Goal: Information Seeking & Learning: Learn about a topic

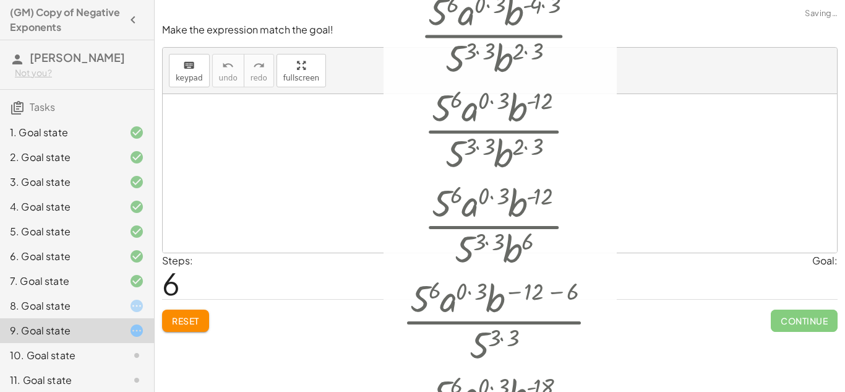
click at [482, 149] on div at bounding box center [505, 128] width 218 height 95
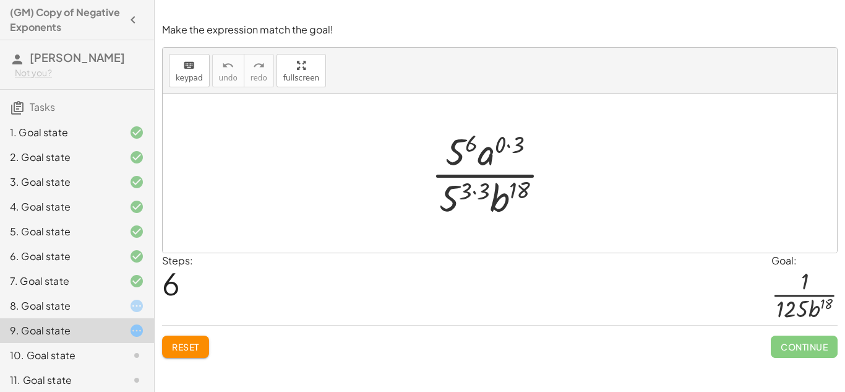
click at [187, 337] on button "Reset" at bounding box center [185, 346] width 47 height 22
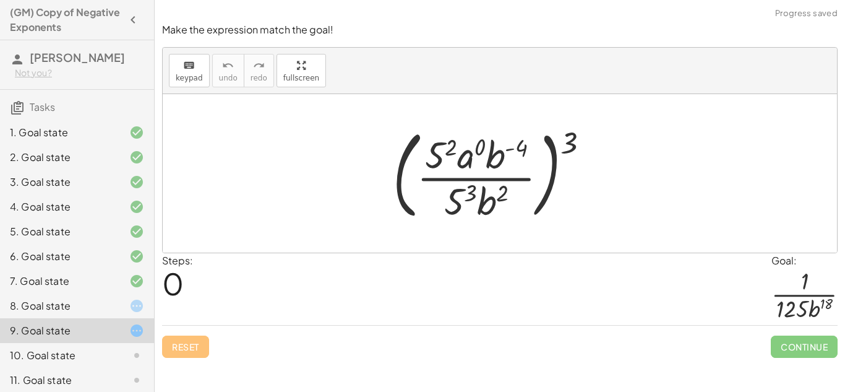
click at [98, 299] on div "8. Goal state" at bounding box center [60, 305] width 100 height 15
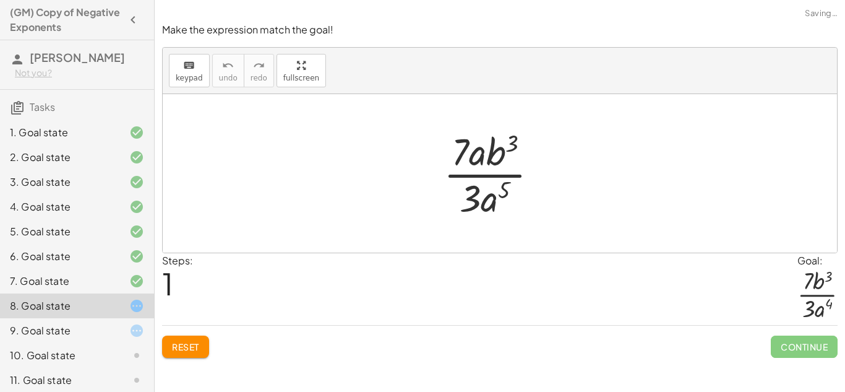
click at [199, 348] on span "Reset" at bounding box center [185, 346] width 27 height 11
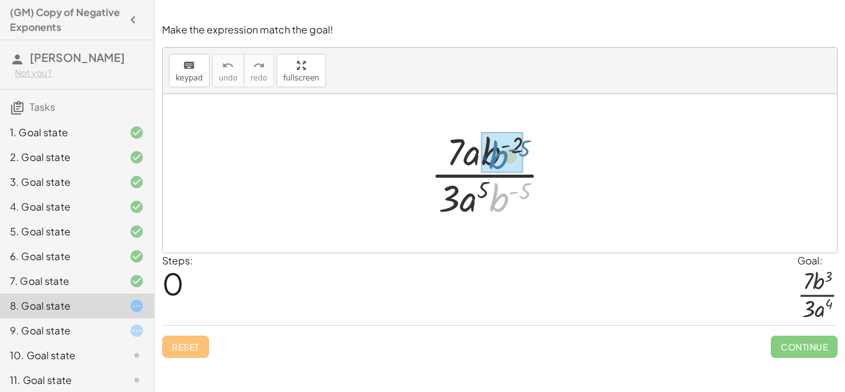
drag, startPoint x: 493, startPoint y: 208, endPoint x: 492, endPoint y: 165, distance: 42.7
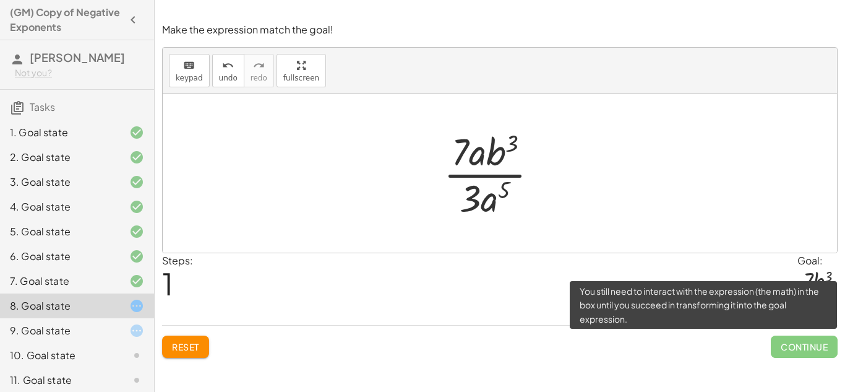
click at [783, 352] on span "Continue" at bounding box center [804, 346] width 67 height 22
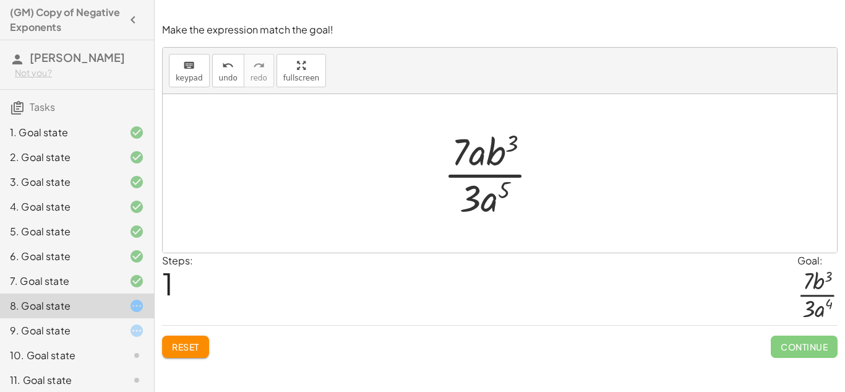
click at [647, 341] on div "Reset Continue" at bounding box center [500, 341] width 676 height 33
drag, startPoint x: 474, startPoint y: 158, endPoint x: 485, endPoint y: 197, distance: 41.1
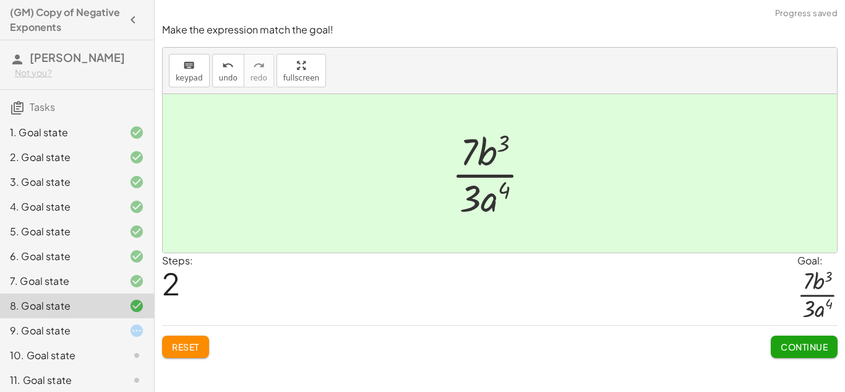
click at [806, 369] on div "Make the expression match the goal! keyboard keypad undo undo redo redo fullscr…" at bounding box center [500, 196] width 690 height 392
click at [798, 344] on span "Continue" at bounding box center [804, 346] width 47 height 11
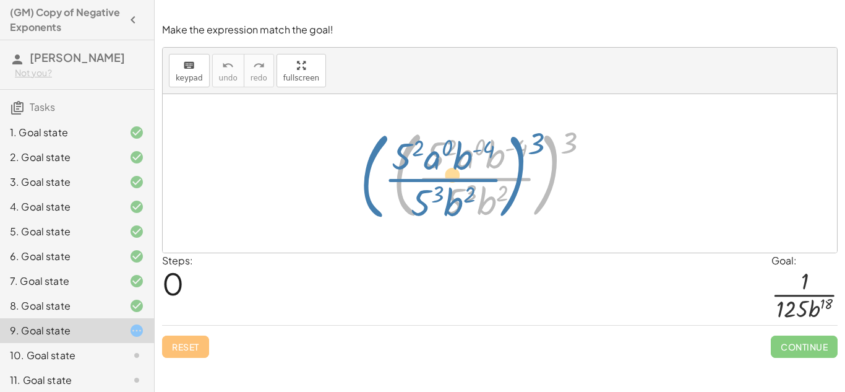
drag, startPoint x: 557, startPoint y: 145, endPoint x: 536, endPoint y: 144, distance: 21.7
click at [536, 144] on div at bounding box center [496, 173] width 219 height 103
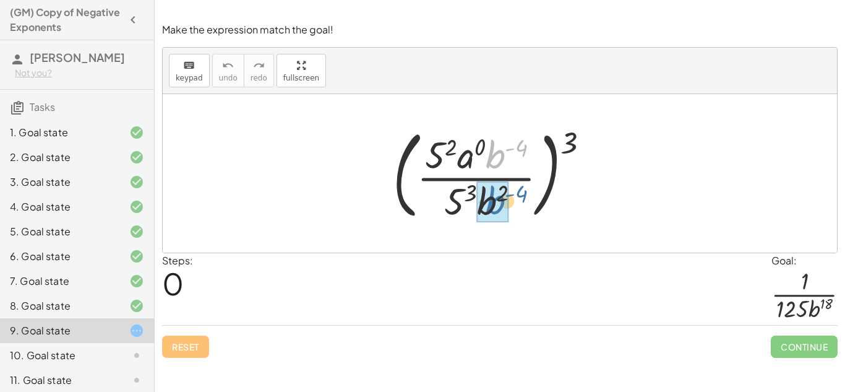
drag, startPoint x: 497, startPoint y: 144, endPoint x: 497, endPoint y: 190, distance: 45.8
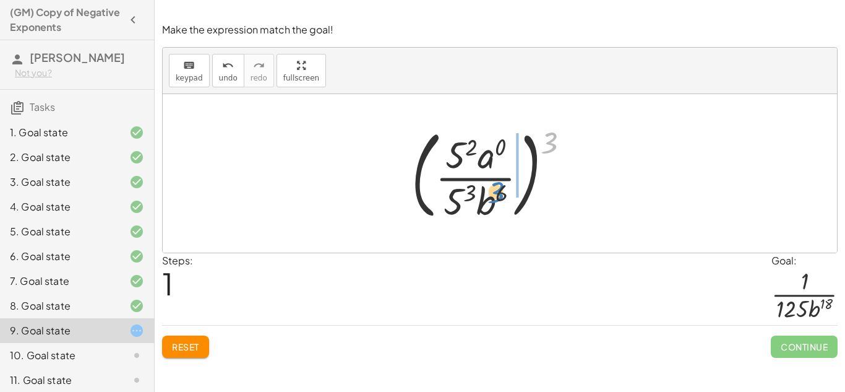
drag, startPoint x: 549, startPoint y: 139, endPoint x: 490, endPoint y: 194, distance: 80.5
click at [490, 194] on div at bounding box center [495, 173] width 181 height 103
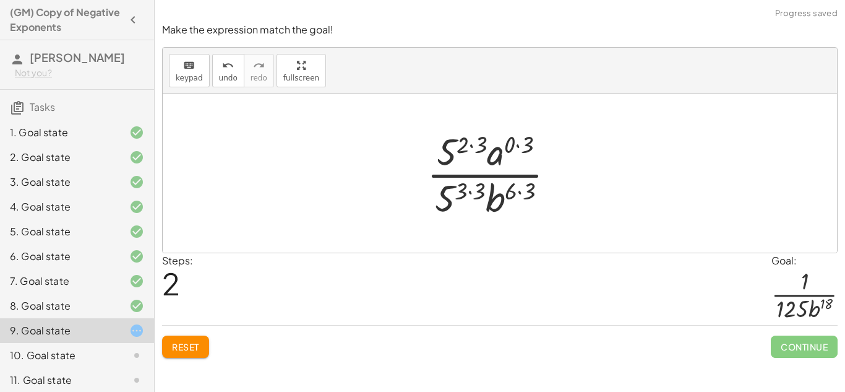
click at [490, 194] on div at bounding box center [496, 173] width 150 height 95
click at [470, 152] on div at bounding box center [496, 173] width 150 height 95
drag, startPoint x: 486, startPoint y: 156, endPoint x: 459, endPoint y: 145, distance: 28.8
click at [459, 145] on div at bounding box center [496, 173] width 150 height 95
drag, startPoint x: 459, startPoint y: 141, endPoint x: 486, endPoint y: 144, distance: 27.4
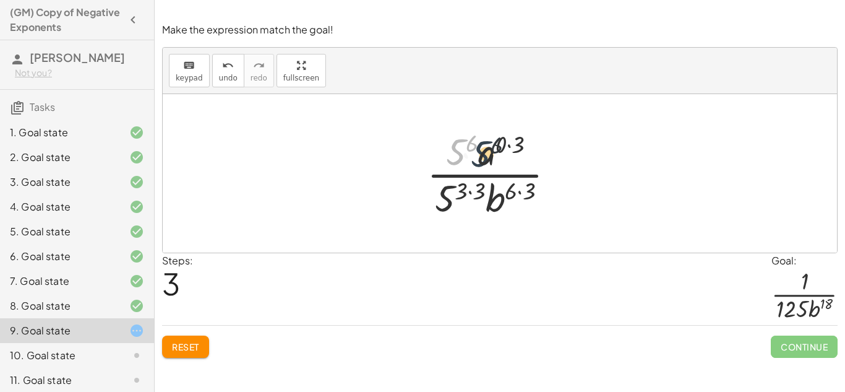
click at [486, 144] on div at bounding box center [496, 173] width 150 height 95
drag, startPoint x: 501, startPoint y: 142, endPoint x: 474, endPoint y: 143, distance: 27.2
click at [474, 143] on div at bounding box center [496, 173] width 150 height 95
click at [492, 144] on div at bounding box center [496, 173] width 150 height 95
click at [502, 142] on div at bounding box center [496, 173] width 150 height 95
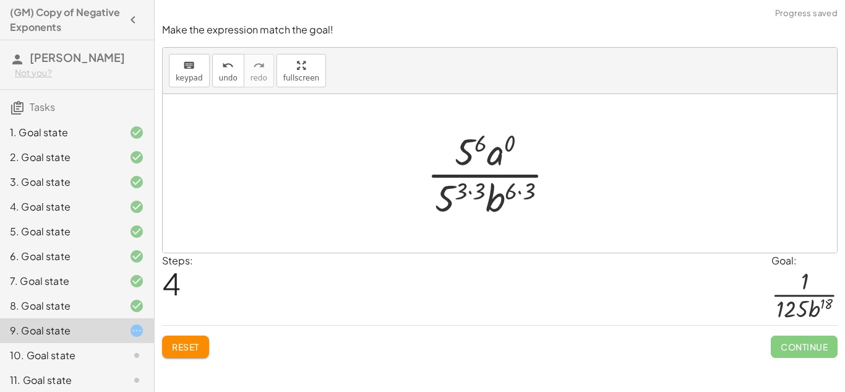
click at [463, 192] on div at bounding box center [496, 173] width 150 height 95
click at [469, 191] on div at bounding box center [496, 173] width 150 height 95
click at [469, 191] on div at bounding box center [496, 173] width 131 height 95
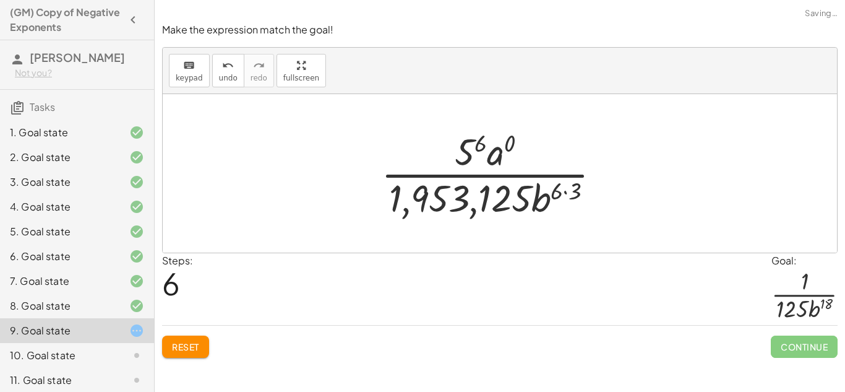
click at [192, 341] on span "Reset" at bounding box center [185, 346] width 27 height 11
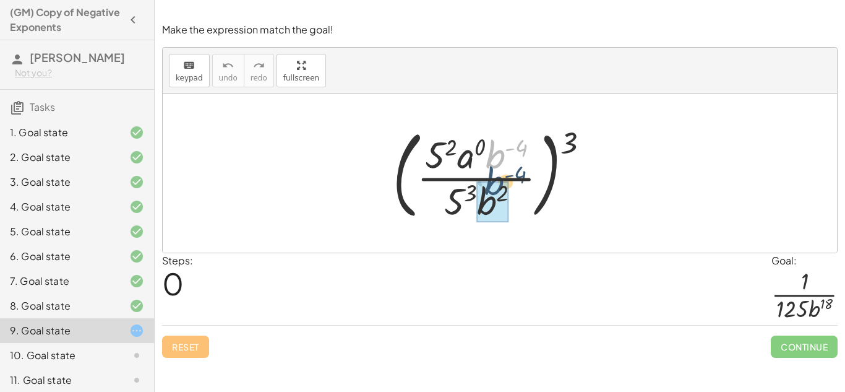
drag, startPoint x: 501, startPoint y: 153, endPoint x: 500, endPoint y: 184, distance: 31.0
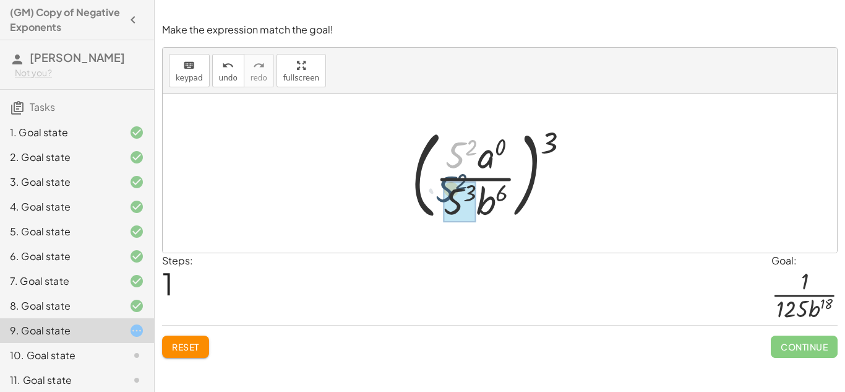
drag, startPoint x: 463, startPoint y: 150, endPoint x: 453, endPoint y: 186, distance: 37.2
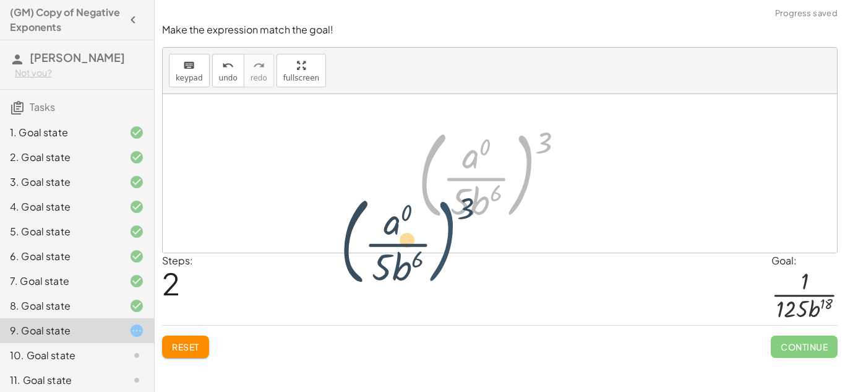
drag, startPoint x: 534, startPoint y: 139, endPoint x: 466, endPoint y: 195, distance: 88.7
click at [466, 195] on div at bounding box center [496, 173] width 168 height 103
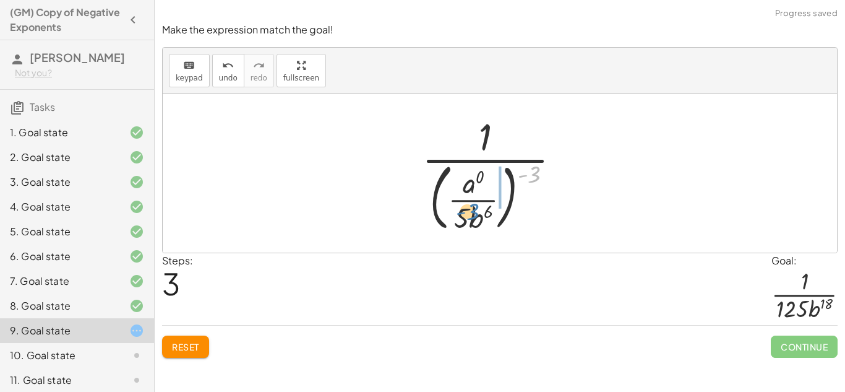
drag, startPoint x: 530, startPoint y: 167, endPoint x: 468, endPoint y: 205, distance: 73.3
click at [468, 205] on div at bounding box center [496, 173] width 161 height 125
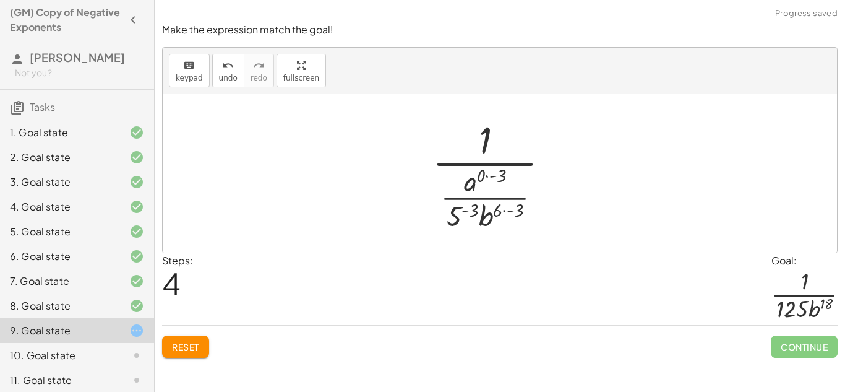
click at [473, 187] on div at bounding box center [495, 173] width 139 height 119
click at [492, 174] on div at bounding box center [495, 173] width 139 height 119
click at [491, 206] on div at bounding box center [495, 173] width 139 height 119
click at [183, 350] on span "Reset" at bounding box center [185, 346] width 27 height 11
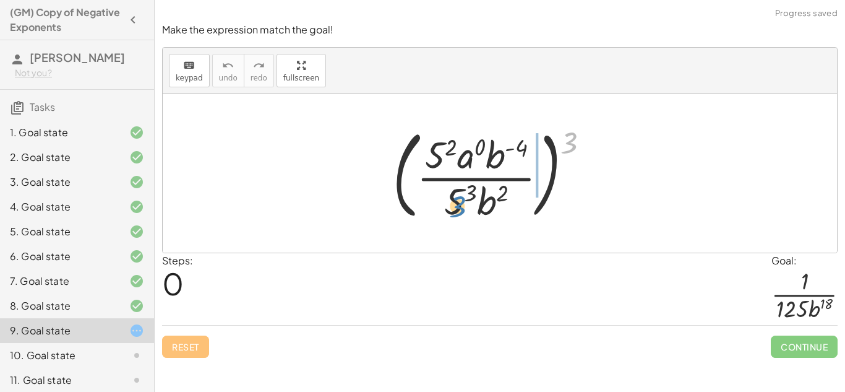
drag, startPoint x: 563, startPoint y: 136, endPoint x: 454, endPoint y: 194, distance: 123.4
click at [454, 194] on div at bounding box center [496, 173] width 219 height 103
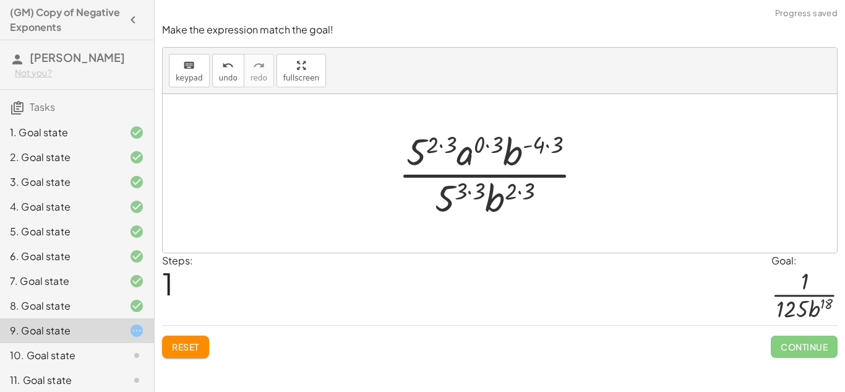
click at [454, 194] on div at bounding box center [495, 173] width 207 height 95
drag, startPoint x: 423, startPoint y: 131, endPoint x: 444, endPoint y: 162, distance: 37.4
click at [444, 162] on div at bounding box center [495, 173] width 207 height 95
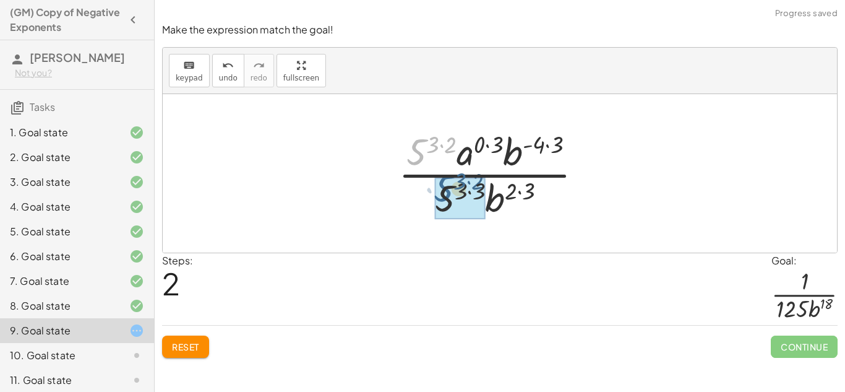
drag, startPoint x: 415, startPoint y: 150, endPoint x: 442, endPoint y: 187, distance: 46.0
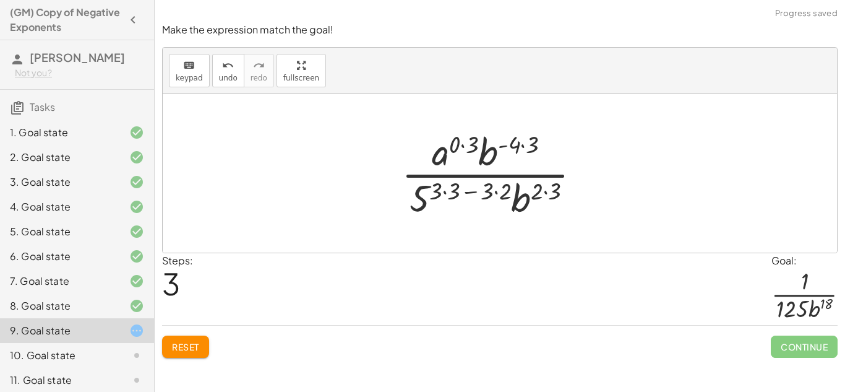
click at [442, 187] on div at bounding box center [496, 173] width 202 height 95
click at [472, 187] on div at bounding box center [496, 173] width 182 height 95
click at [477, 189] on div at bounding box center [496, 173] width 182 height 95
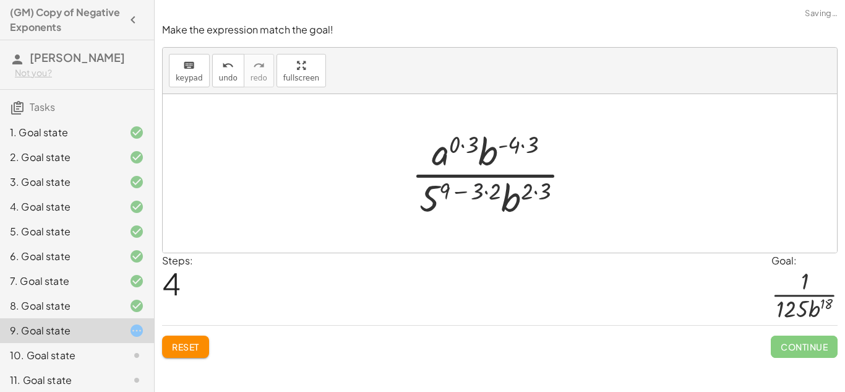
click at [477, 189] on div at bounding box center [496, 173] width 182 height 95
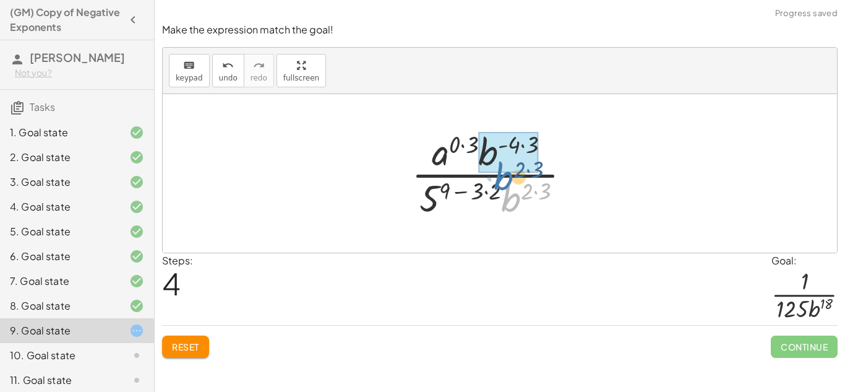
drag, startPoint x: 520, startPoint y: 202, endPoint x: 513, endPoint y: 181, distance: 22.9
click at [513, 181] on div at bounding box center [496, 173] width 182 height 95
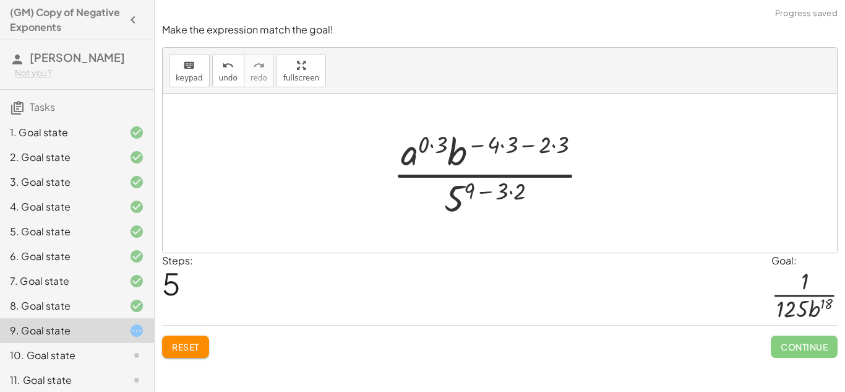
click at [494, 149] on div at bounding box center [496, 173] width 218 height 95
drag, startPoint x: 472, startPoint y: 146, endPoint x: 498, endPoint y: 184, distance: 45.8
click at [498, 184] on div at bounding box center [496, 173] width 218 height 95
click at [113, 346] on div "10. Goal state" at bounding box center [77, 355] width 154 height 25
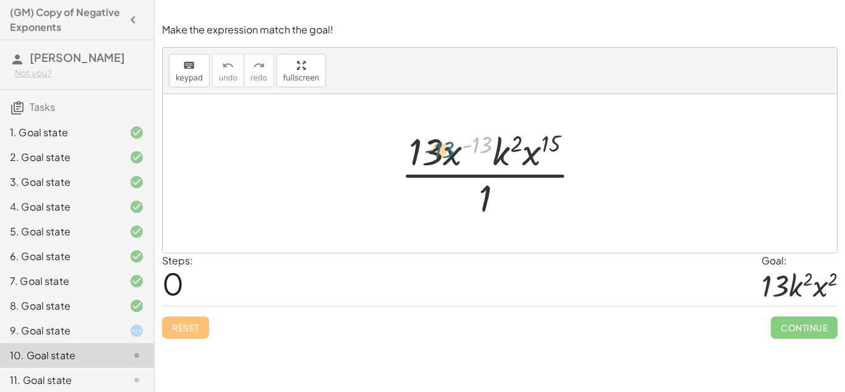
drag, startPoint x: 483, startPoint y: 144, endPoint x: 444, endPoint y: 149, distance: 39.3
click at [444, 149] on div at bounding box center [496, 173] width 202 height 95
drag, startPoint x: 469, startPoint y: 147, endPoint x: 414, endPoint y: 148, distance: 55.1
click at [414, 148] on div at bounding box center [496, 173] width 202 height 95
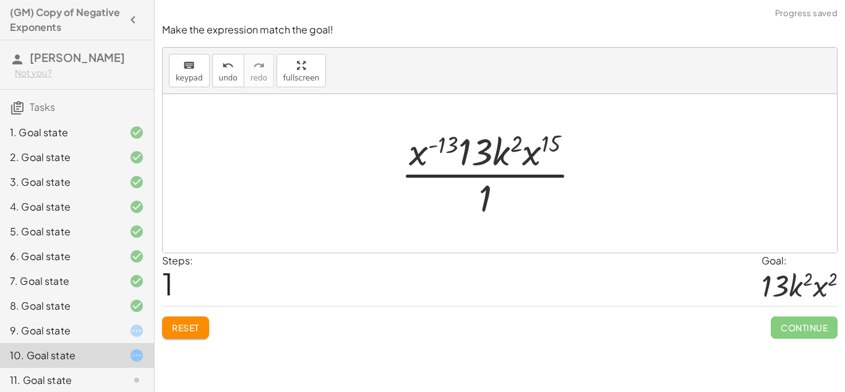
click at [443, 141] on div at bounding box center [496, 173] width 202 height 95
drag, startPoint x: 443, startPoint y: 141, endPoint x: 479, endPoint y: 144, distance: 36.6
click at [479, 144] on div at bounding box center [496, 173] width 202 height 95
drag, startPoint x: 530, startPoint y: 148, endPoint x: 434, endPoint y: 152, distance: 95.3
click at [453, 139] on div at bounding box center [496, 173] width 215 height 95
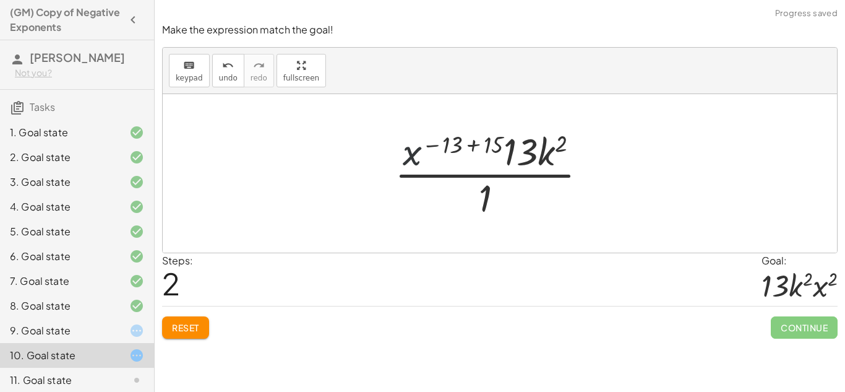
click at [412, 153] on div at bounding box center [496, 173] width 215 height 95
drag, startPoint x: 481, startPoint y: 202, endPoint x: 537, endPoint y: 158, distance: 71.4
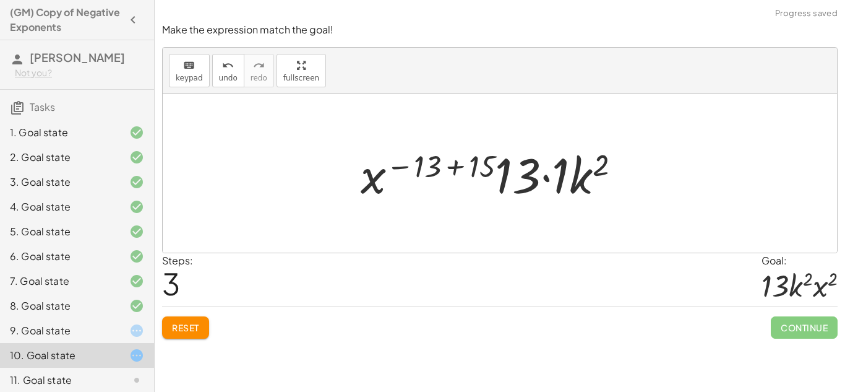
click at [452, 165] on div at bounding box center [495, 174] width 282 height 64
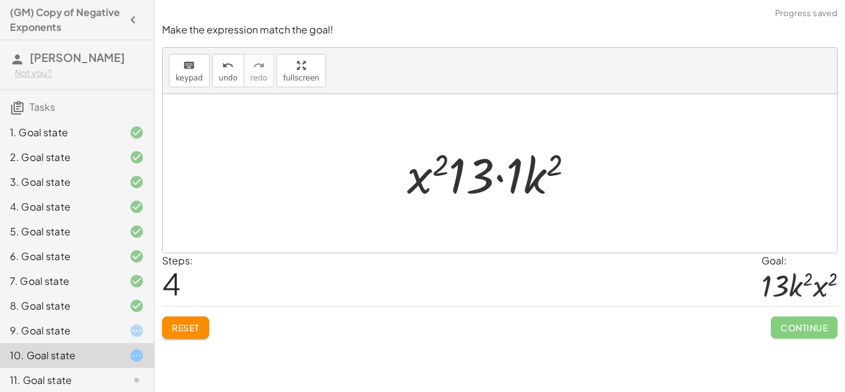
click at [473, 171] on div at bounding box center [495, 174] width 189 height 64
click at [501, 174] on div at bounding box center [495, 174] width 189 height 64
click at [501, 174] on div at bounding box center [496, 174] width 161 height 64
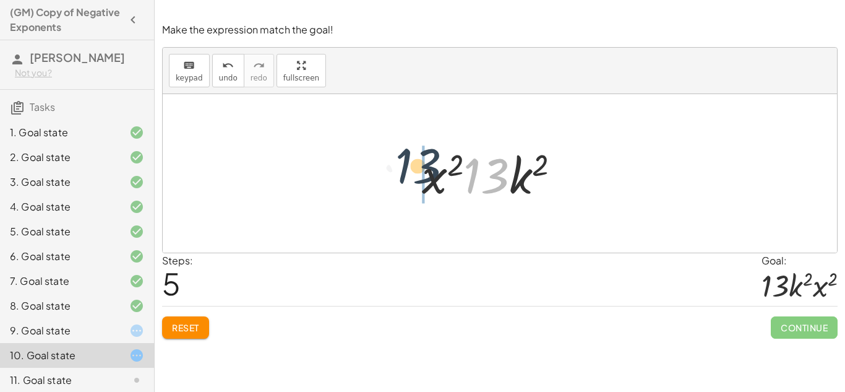
drag, startPoint x: 474, startPoint y: 173, endPoint x: 402, endPoint y: 166, distance: 72.7
click at [402, 166] on div "· 13 · x ( - 13 ) · k 2 · x 15 · 1 · x ( - 13 ) · 13 · k 2 · x 15 · 1 · x ( − 1…" at bounding box center [500, 173] width 674 height 158
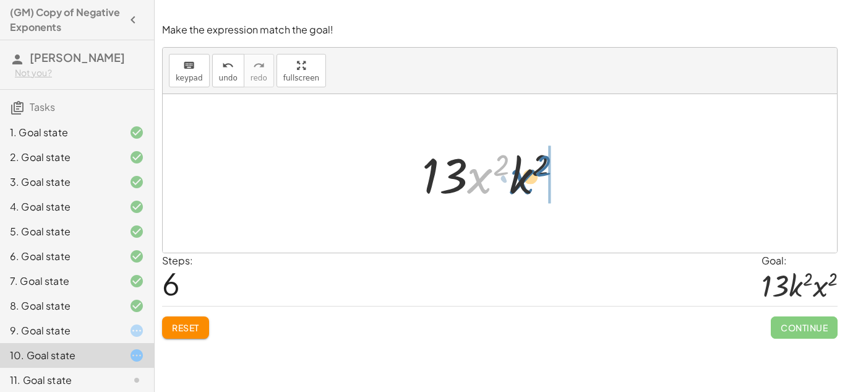
drag, startPoint x: 475, startPoint y: 178, endPoint x: 518, endPoint y: 178, distance: 42.7
click at [518, 178] on div at bounding box center [496, 174] width 161 height 64
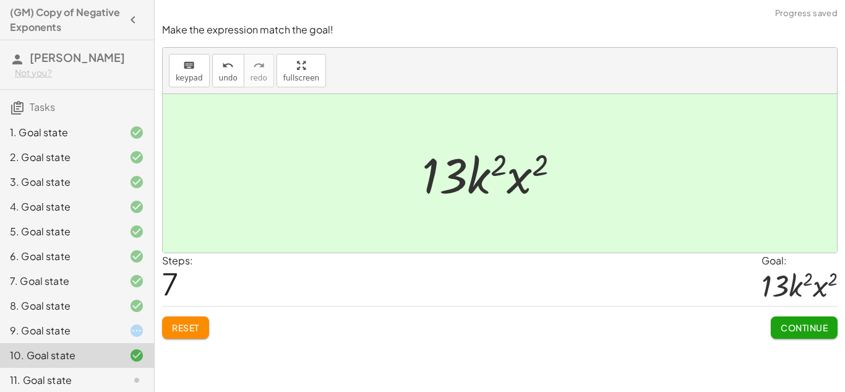
click at [812, 332] on span "Continue" at bounding box center [804, 327] width 47 height 11
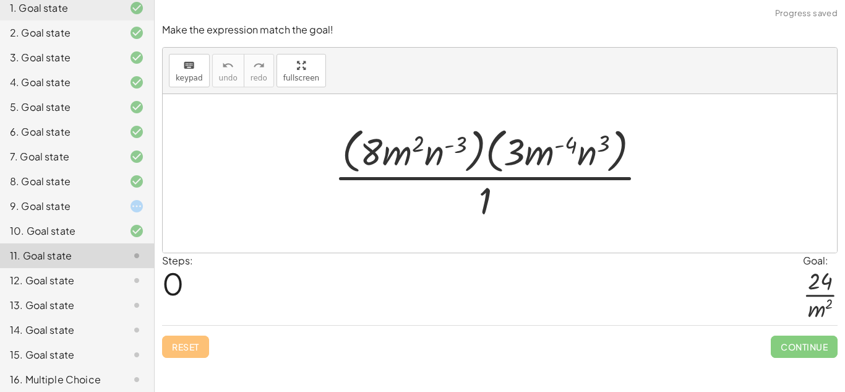
scroll to position [129, 0]
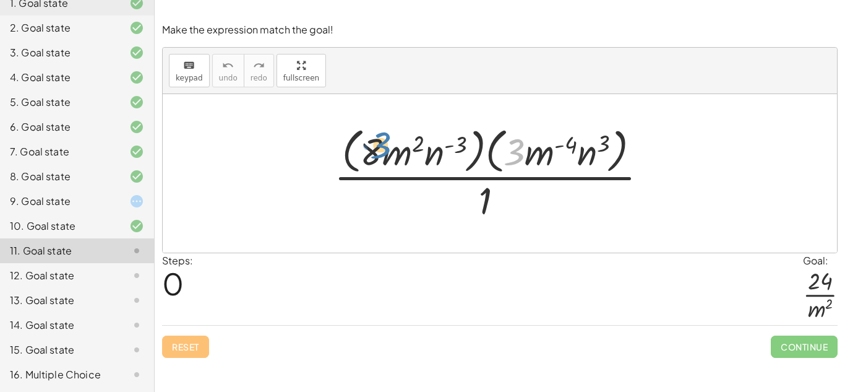
drag, startPoint x: 523, startPoint y: 166, endPoint x: 389, endPoint y: 160, distance: 134.4
click at [389, 160] on div at bounding box center [496, 172] width 336 height 101
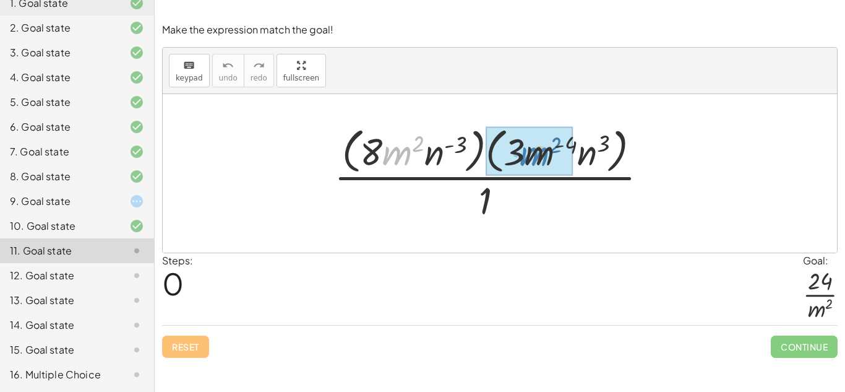
drag, startPoint x: 396, startPoint y: 158, endPoint x: 533, endPoint y: 160, distance: 137.3
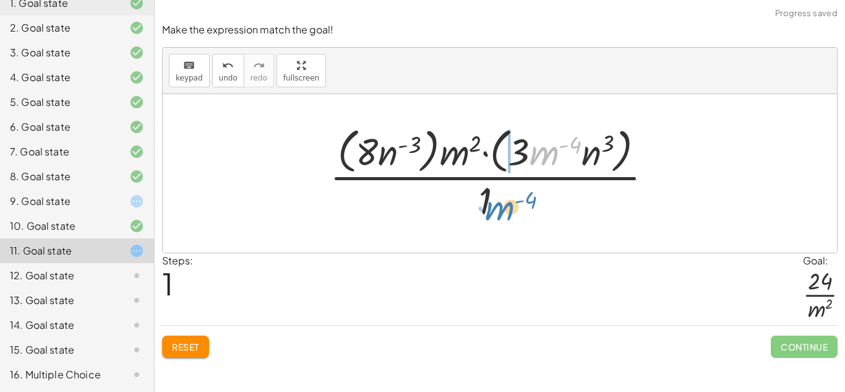
drag, startPoint x: 539, startPoint y: 152, endPoint x: 490, endPoint y: 207, distance: 73.6
click at [490, 207] on div at bounding box center [496, 172] width 345 height 101
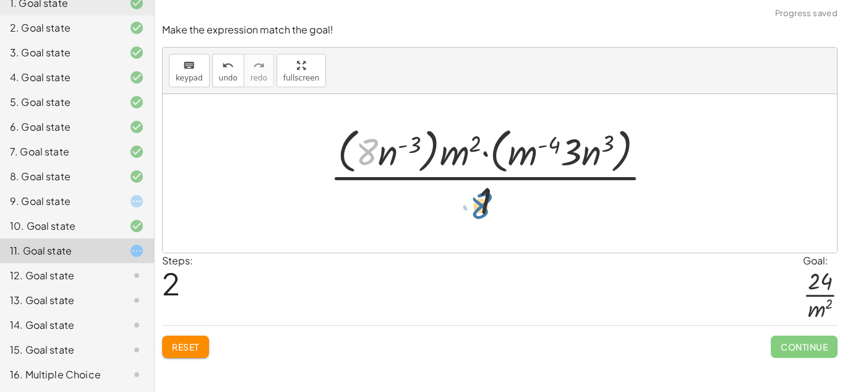
drag, startPoint x: 371, startPoint y: 137, endPoint x: 486, endPoint y: 191, distance: 127.0
click at [486, 191] on div at bounding box center [496, 172] width 345 height 101
drag, startPoint x: 486, startPoint y: 191, endPoint x: 378, endPoint y: 154, distance: 114.5
click at [378, 154] on div at bounding box center [496, 172] width 345 height 101
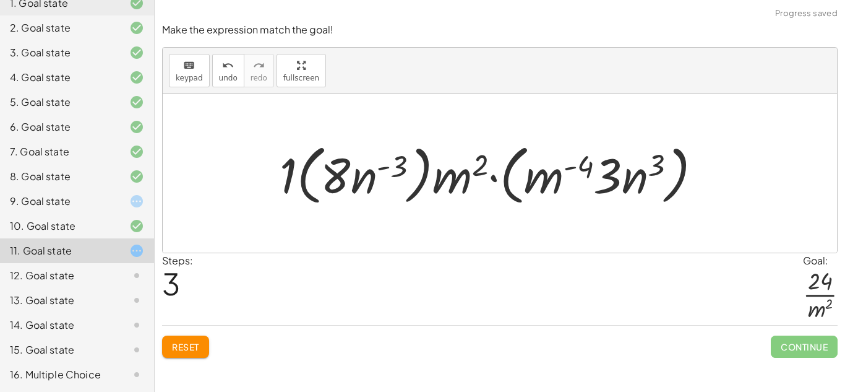
click at [382, 174] on div at bounding box center [495, 173] width 444 height 71
drag, startPoint x: 453, startPoint y: 183, endPoint x: 539, endPoint y: 173, distance: 85.9
click at [539, 173] on div at bounding box center [495, 173] width 444 height 71
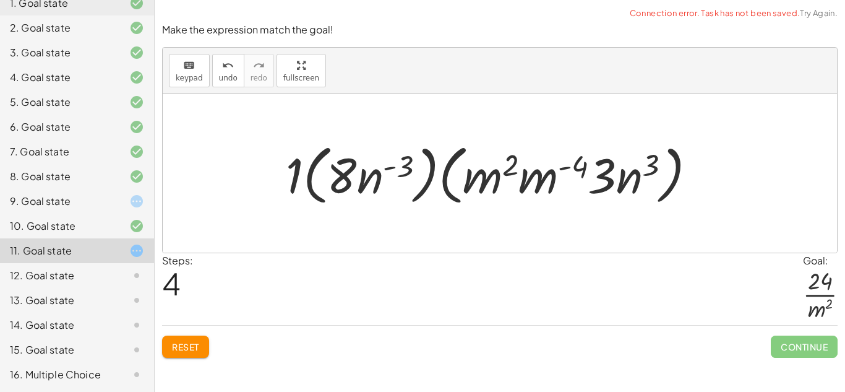
click at [107, 278] on div "12. Goal state" at bounding box center [60, 275] width 100 height 15
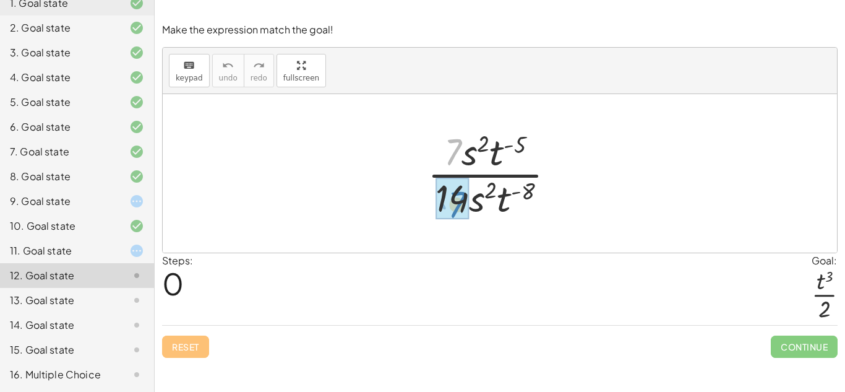
drag, startPoint x: 458, startPoint y: 148, endPoint x: 458, endPoint y: 219, distance: 70.5
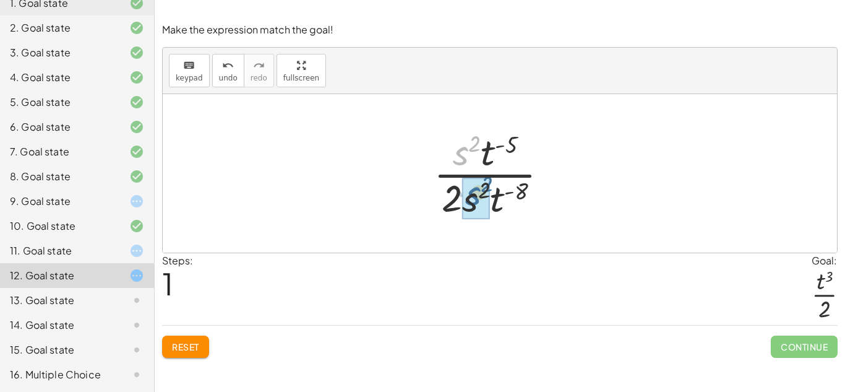
drag, startPoint x: 462, startPoint y: 157, endPoint x: 474, endPoint y: 197, distance: 42.1
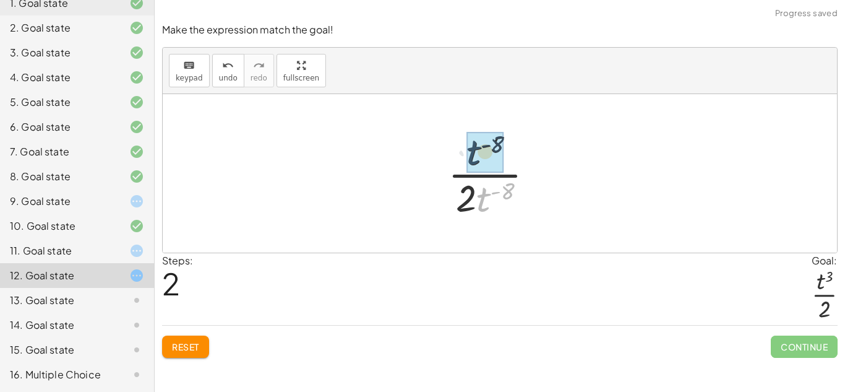
drag, startPoint x: 483, startPoint y: 199, endPoint x: 473, endPoint y: 152, distance: 48.2
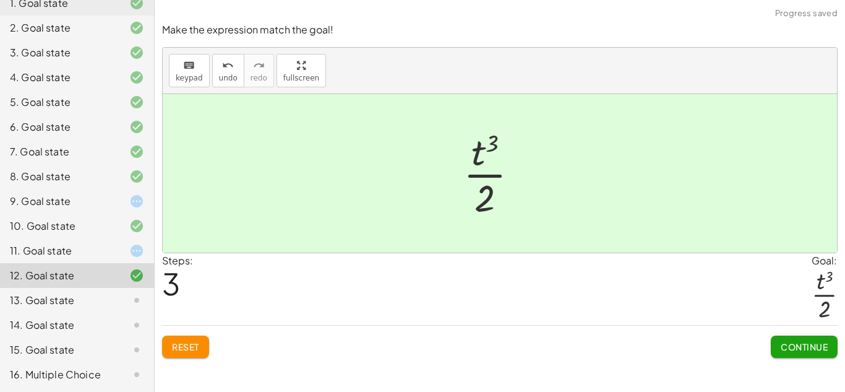
click at [817, 344] on span "Continue" at bounding box center [804, 346] width 47 height 11
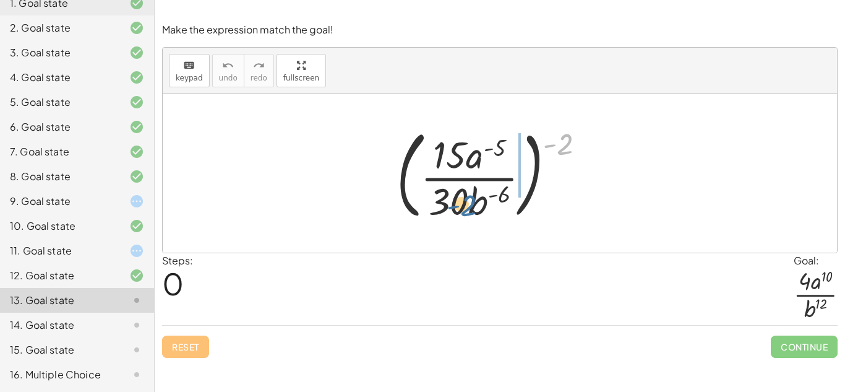
drag, startPoint x: 559, startPoint y: 155, endPoint x: 462, endPoint y: 217, distance: 115.2
click at [462, 217] on div at bounding box center [495, 173] width 211 height 103
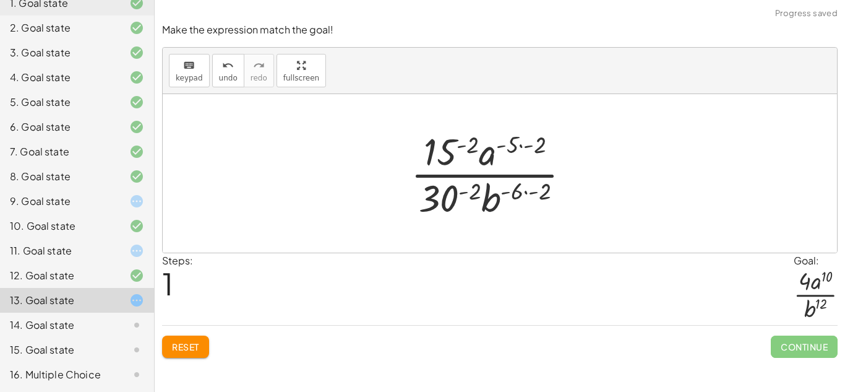
click at [497, 196] on div at bounding box center [496, 173] width 182 height 95
click at [518, 194] on div at bounding box center [496, 173] width 182 height 95
drag, startPoint x: 439, startPoint y: 205, endPoint x: 452, endPoint y: 145, distance: 60.7
click at [452, 145] on div at bounding box center [496, 173] width 182 height 95
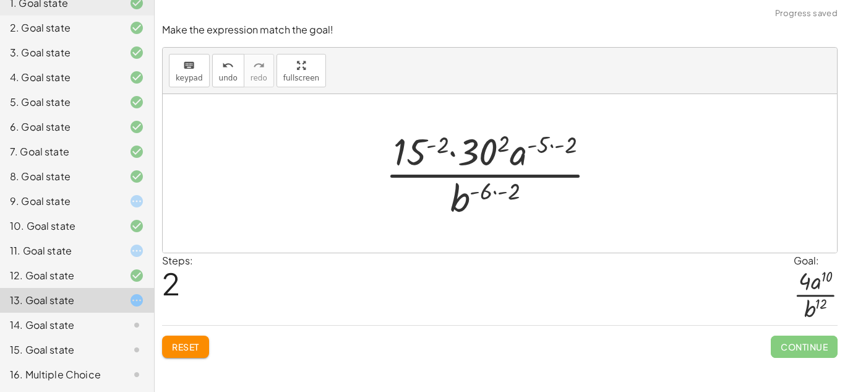
click at [434, 145] on div at bounding box center [495, 173] width 233 height 95
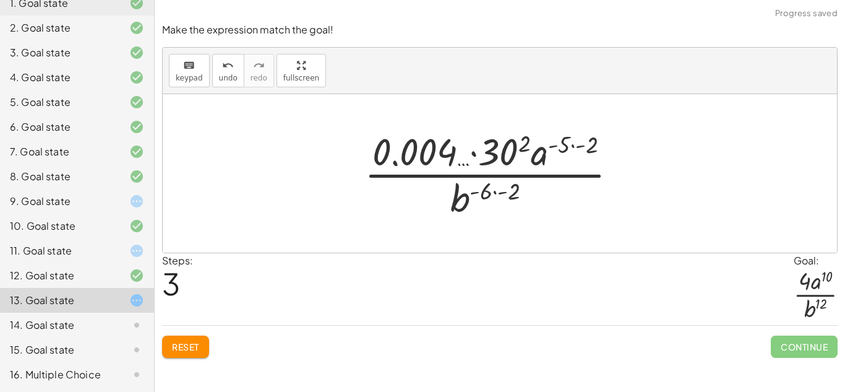
click at [499, 152] on div at bounding box center [495, 173] width 275 height 95
click at [555, 150] on div at bounding box center [495, 173] width 279 height 95
click at [184, 345] on span "Reset" at bounding box center [185, 346] width 27 height 11
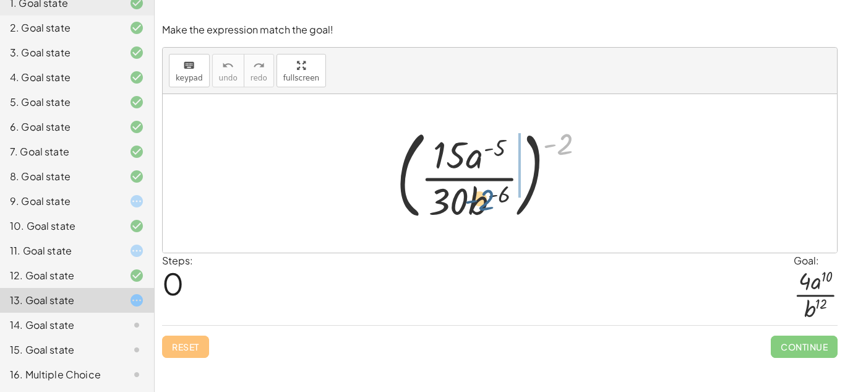
drag, startPoint x: 557, startPoint y: 149, endPoint x: 478, endPoint y: 205, distance: 96.8
click at [478, 205] on div at bounding box center [495, 173] width 211 height 103
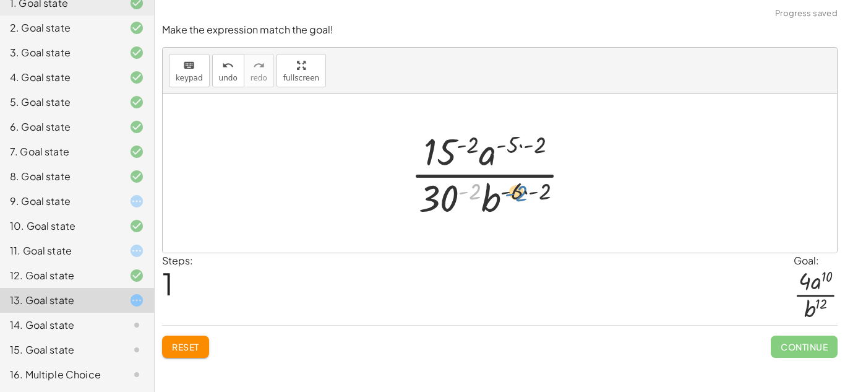
drag, startPoint x: 465, startPoint y: 185, endPoint x: 536, endPoint y: 189, distance: 71.9
click at [536, 189] on div at bounding box center [496, 173] width 182 height 95
drag, startPoint x: 465, startPoint y: 147, endPoint x: 462, endPoint y: 194, distance: 46.5
click at [462, 194] on div at bounding box center [496, 173] width 182 height 95
drag, startPoint x: 436, startPoint y: 156, endPoint x: 437, endPoint y: 172, distance: 16.1
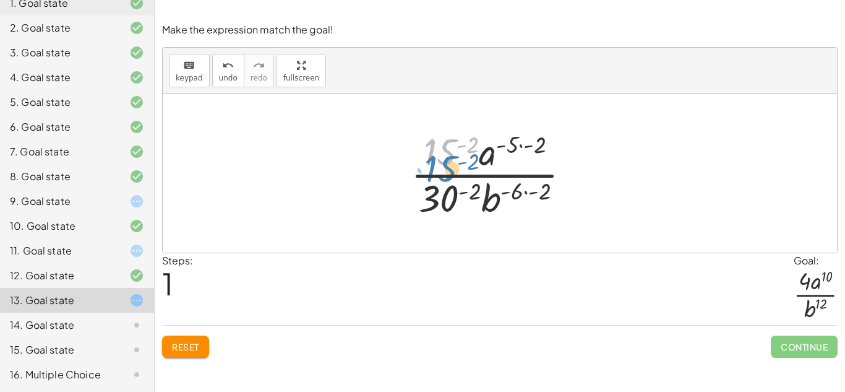
click at [437, 172] on div at bounding box center [496, 173] width 182 height 95
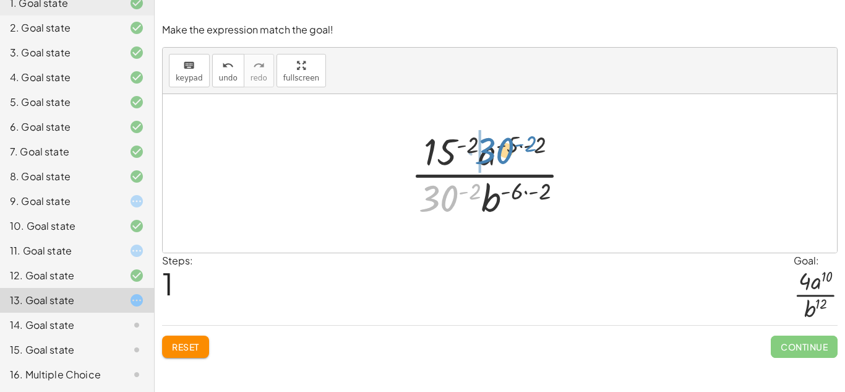
drag, startPoint x: 435, startPoint y: 184, endPoint x: 491, endPoint y: 136, distance: 73.3
click at [491, 136] on div at bounding box center [496, 173] width 182 height 95
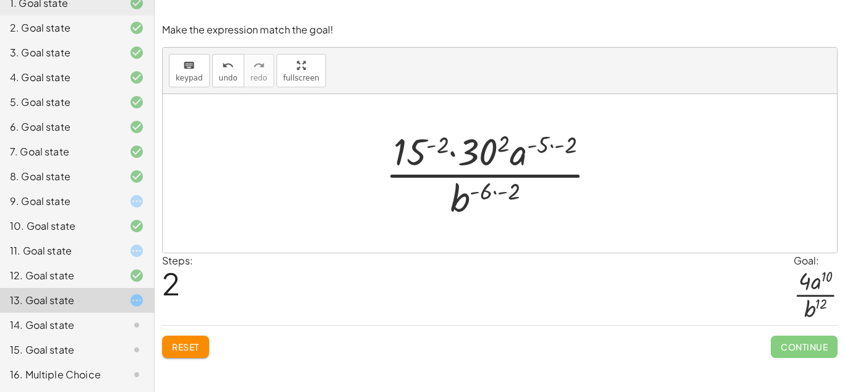
click at [475, 145] on div at bounding box center [495, 173] width 233 height 95
drag, startPoint x: 475, startPoint y: 145, endPoint x: 422, endPoint y: 147, distance: 52.6
click at [422, 147] on div at bounding box center [495, 173] width 237 height 95
drag, startPoint x: 416, startPoint y: 147, endPoint x: 483, endPoint y: 147, distance: 67.4
click at [483, 147] on div at bounding box center [495, 173] width 237 height 95
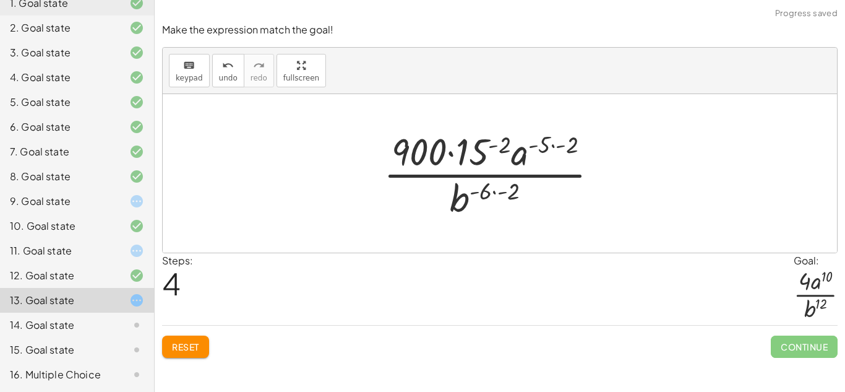
click at [56, 323] on div "14. Goal state" at bounding box center [60, 324] width 100 height 15
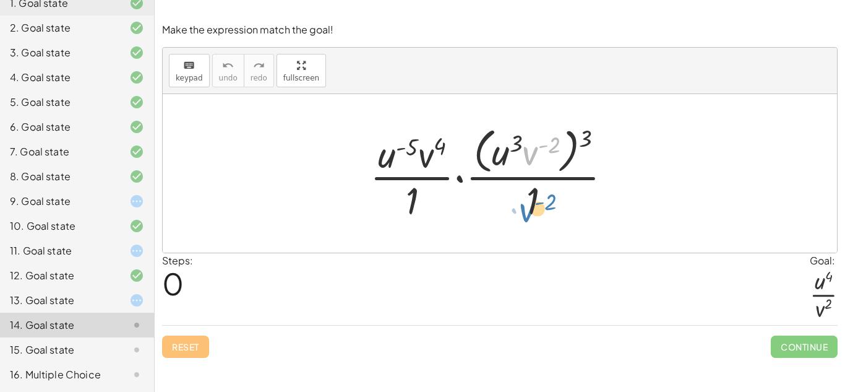
drag, startPoint x: 530, startPoint y: 153, endPoint x: 525, endPoint y: 208, distance: 56.0
click at [525, 208] on div at bounding box center [496, 172] width 264 height 101
drag, startPoint x: 425, startPoint y: 157, endPoint x: 531, endPoint y: 168, distance: 107.0
click at [531, 168] on div at bounding box center [496, 172] width 264 height 101
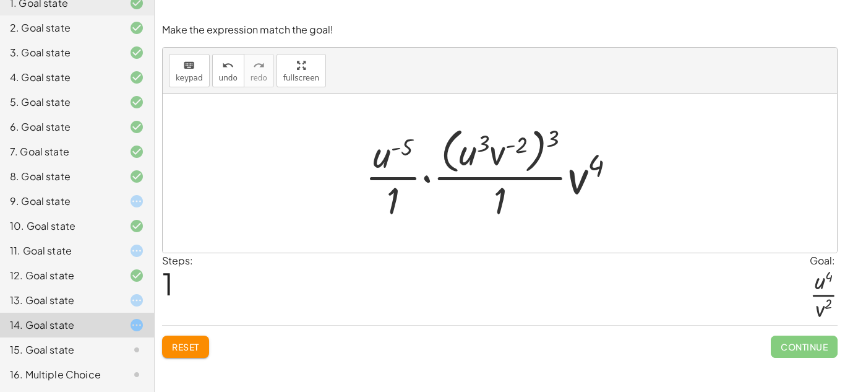
click at [74, 354] on div "15. Goal state" at bounding box center [60, 349] width 100 height 15
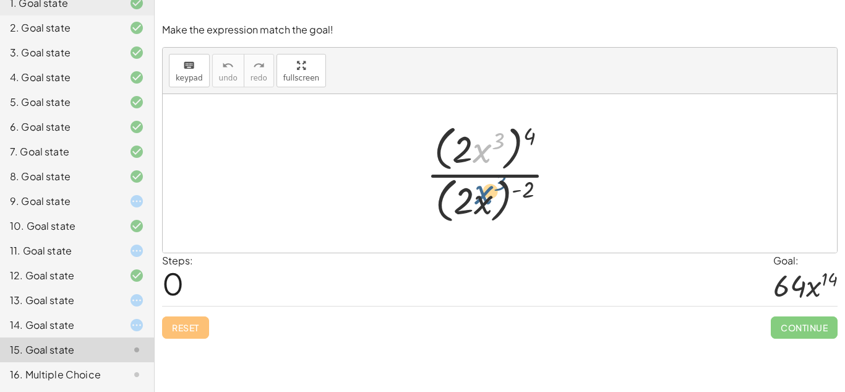
drag, startPoint x: 475, startPoint y: 146, endPoint x: 474, endPoint y: 199, distance: 53.2
click at [474, 199] on div at bounding box center [496, 173] width 152 height 106
drag, startPoint x: 526, startPoint y: 132, endPoint x: 522, endPoint y: 190, distance: 57.7
click at [522, 190] on div at bounding box center [496, 173] width 152 height 106
drag, startPoint x: 522, startPoint y: 190, endPoint x: 521, endPoint y: 160, distance: 29.7
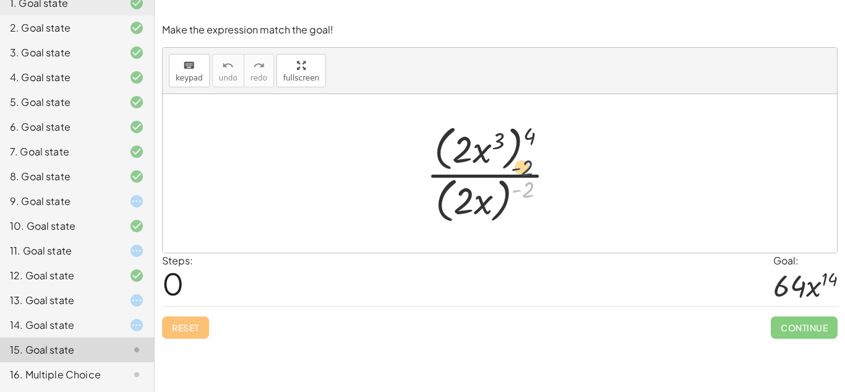
click at [521, 160] on div at bounding box center [496, 173] width 152 height 106
drag, startPoint x: 465, startPoint y: 142, endPoint x: 458, endPoint y: 202, distance: 60.4
click at [458, 202] on div at bounding box center [496, 173] width 152 height 106
drag, startPoint x: 476, startPoint y: 204, endPoint x: 478, endPoint y: 143, distance: 60.7
click at [478, 143] on div at bounding box center [496, 173] width 152 height 106
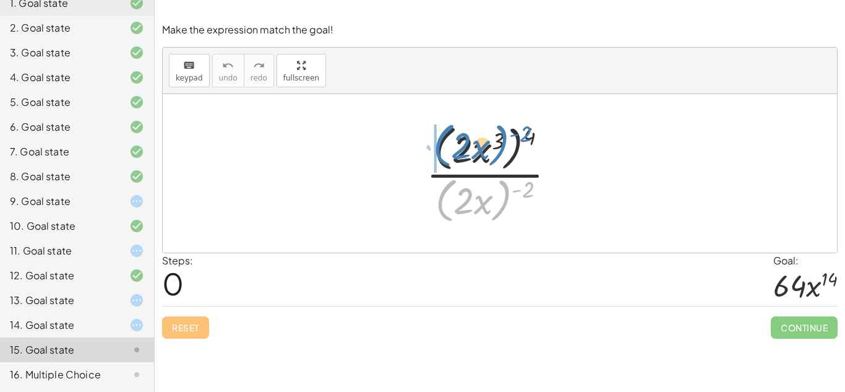
drag, startPoint x: 504, startPoint y: 184, endPoint x: 503, endPoint y: 129, distance: 55.1
click at [503, 129] on div at bounding box center [496, 173] width 152 height 106
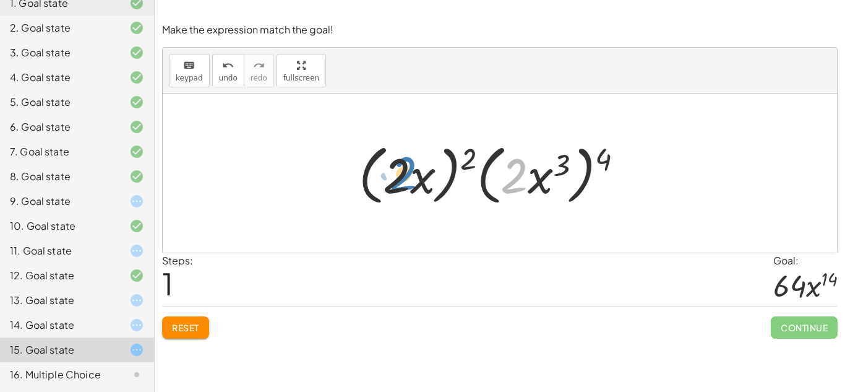
drag, startPoint x: 505, startPoint y: 173, endPoint x: 392, endPoint y: 172, distance: 112.6
click at [392, 172] on div at bounding box center [496, 173] width 287 height 71
drag, startPoint x: 392, startPoint y: 172, endPoint x: 517, endPoint y: 168, distance: 125.0
click at [517, 168] on div at bounding box center [496, 173] width 287 height 71
drag, startPoint x: 435, startPoint y: 175, endPoint x: 574, endPoint y: 173, distance: 138.6
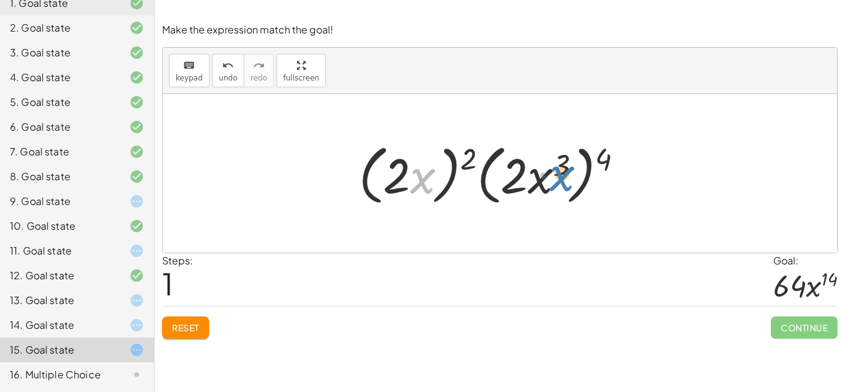
click at [574, 173] on div at bounding box center [496, 173] width 287 height 71
drag, startPoint x: 607, startPoint y: 166, endPoint x: 470, endPoint y: 167, distance: 136.7
click at [470, 167] on div at bounding box center [496, 173] width 287 height 71
drag, startPoint x: 604, startPoint y: 155, endPoint x: 562, endPoint y: 158, distance: 42.2
click at [562, 158] on div at bounding box center [496, 173] width 287 height 71
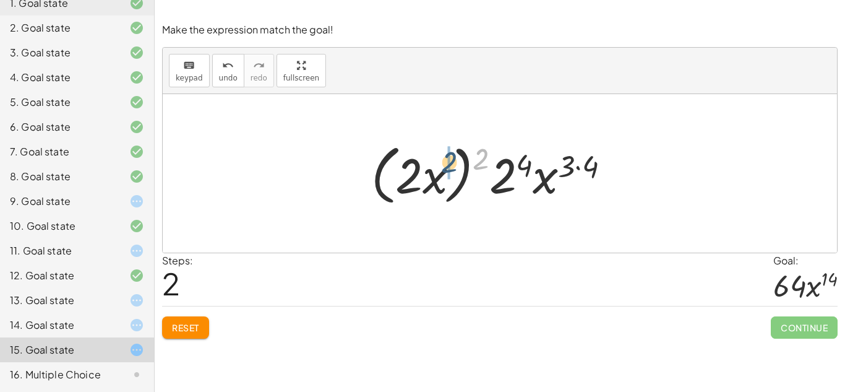
drag, startPoint x: 481, startPoint y: 151, endPoint x: 442, endPoint y: 157, distance: 39.4
click at [442, 157] on div at bounding box center [495, 173] width 261 height 71
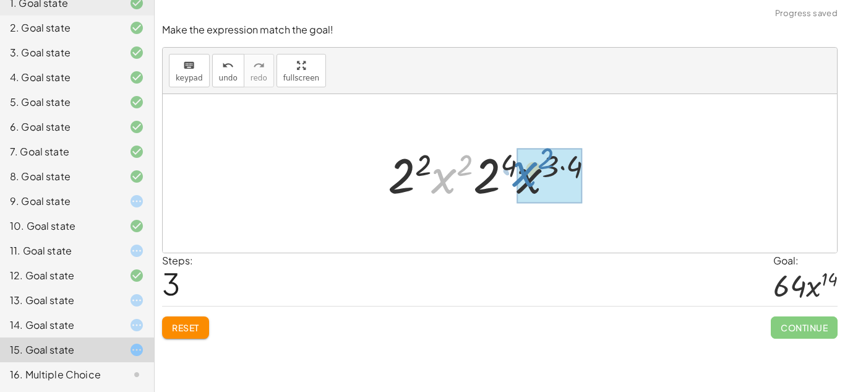
drag, startPoint x: 444, startPoint y: 168, endPoint x: 525, endPoint y: 161, distance: 81.3
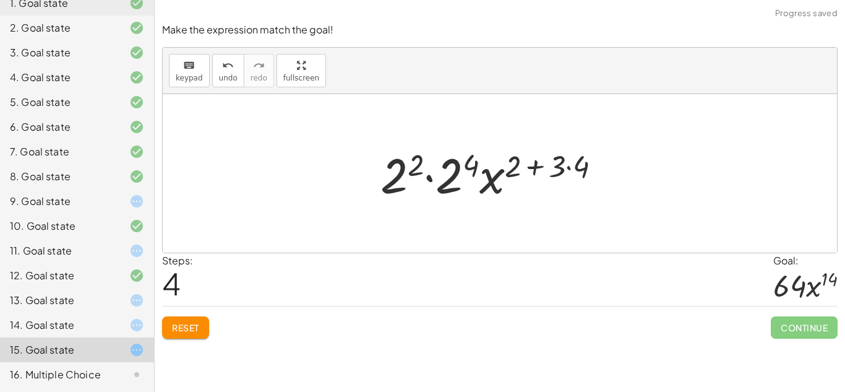
click at [525, 161] on div at bounding box center [495, 174] width 243 height 64
click at [493, 176] on div at bounding box center [495, 174] width 243 height 64
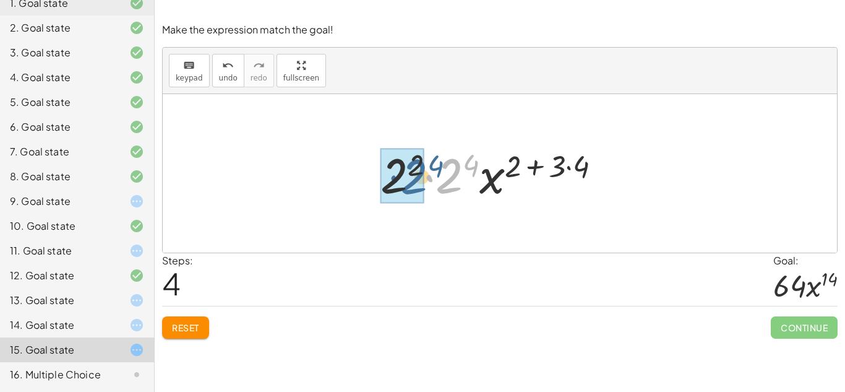
drag, startPoint x: 457, startPoint y: 169, endPoint x: 415, endPoint y: 170, distance: 42.1
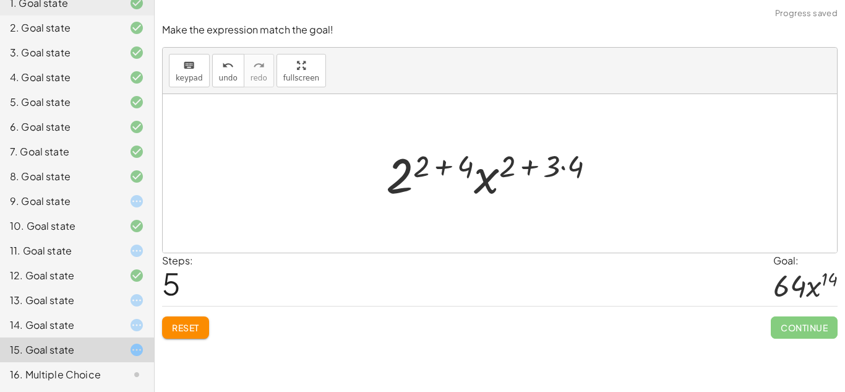
click at [442, 158] on div at bounding box center [495, 174] width 231 height 64
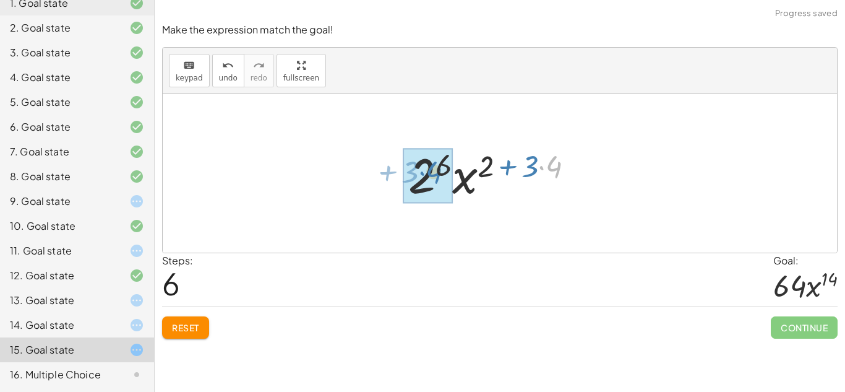
drag, startPoint x: 557, startPoint y: 171, endPoint x: 437, endPoint y: 177, distance: 120.2
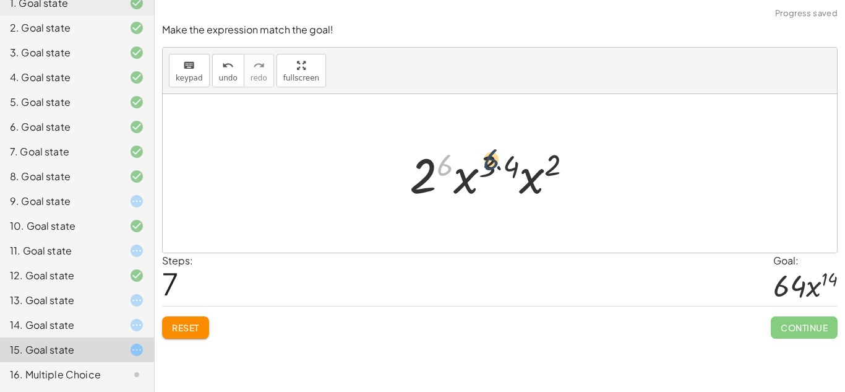
drag, startPoint x: 437, startPoint y: 177, endPoint x: 489, endPoint y: 172, distance: 52.2
click at [489, 172] on div at bounding box center [495, 174] width 185 height 64
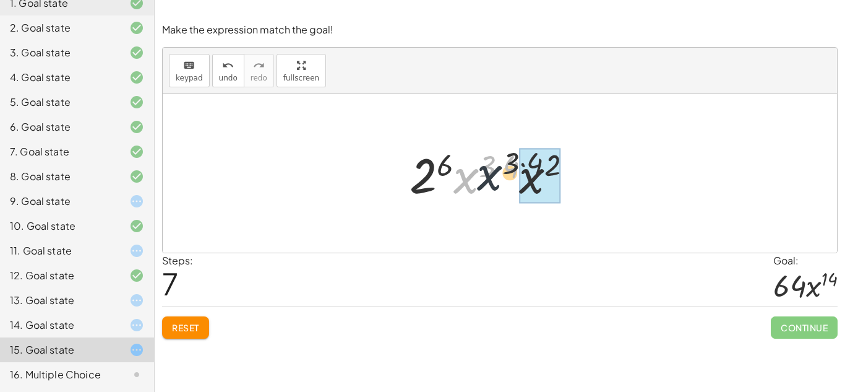
drag, startPoint x: 466, startPoint y: 181, endPoint x: 546, endPoint y: 170, distance: 80.6
click at [546, 170] on div at bounding box center [495, 174] width 185 height 64
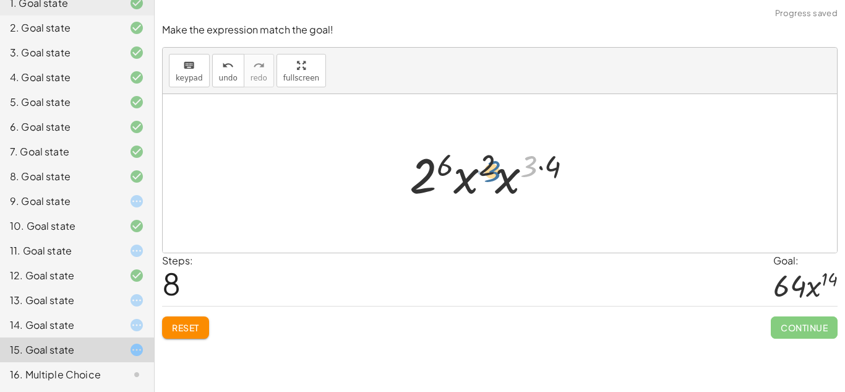
drag, startPoint x: 523, startPoint y: 175, endPoint x: 486, endPoint y: 180, distance: 38.1
click at [486, 180] on div at bounding box center [495, 174] width 185 height 64
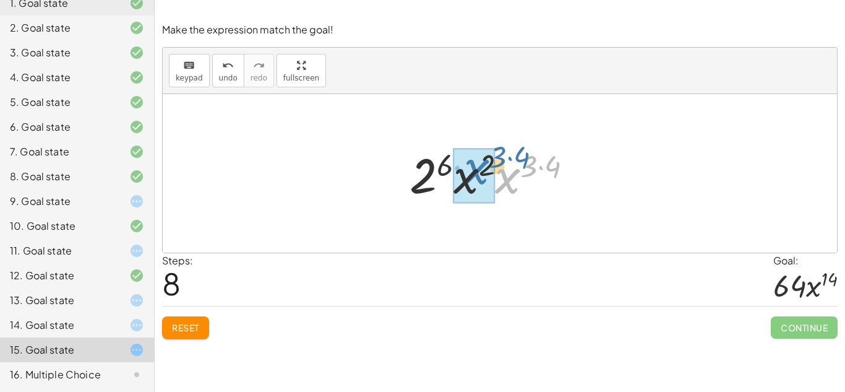
drag, startPoint x: 502, startPoint y: 191, endPoint x: 470, endPoint y: 184, distance: 33.0
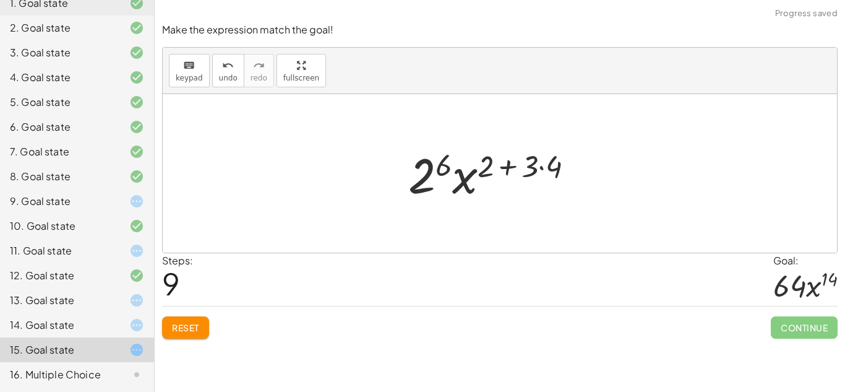
click at [562, 161] on div at bounding box center [495, 174] width 187 height 64
click at [562, 161] on div at bounding box center [496, 174] width 174 height 64
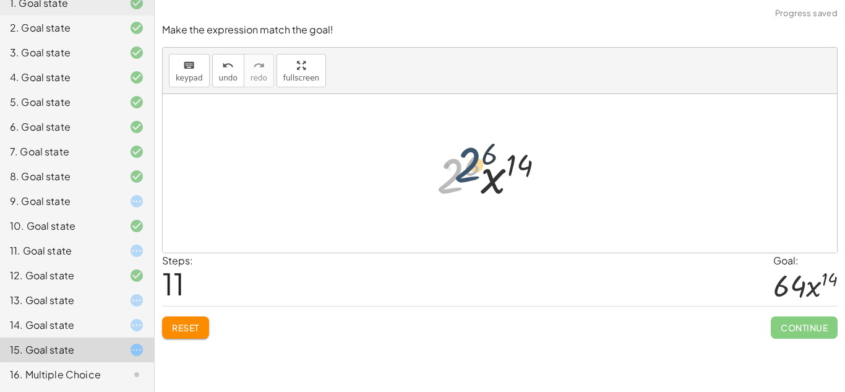
drag, startPoint x: 443, startPoint y: 176, endPoint x: 463, endPoint y: 164, distance: 23.0
click at [463, 164] on div at bounding box center [496, 174] width 130 height 64
click at [195, 315] on div "Reset Continue" at bounding box center [500, 322] width 676 height 33
click at [195, 319] on button "Reset" at bounding box center [185, 327] width 47 height 22
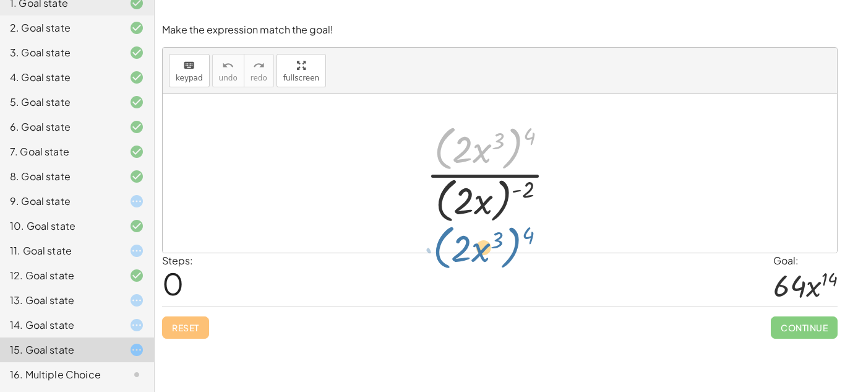
drag, startPoint x: 452, startPoint y: 148, endPoint x: 451, endPoint y: 243, distance: 94.7
click at [451, 243] on div "· ( · 2 · x 3 ) 4 · ( · 2 · x 3 ) 4 · ( · 2 · x ) ( - 2 )" at bounding box center [500, 173] width 674 height 158
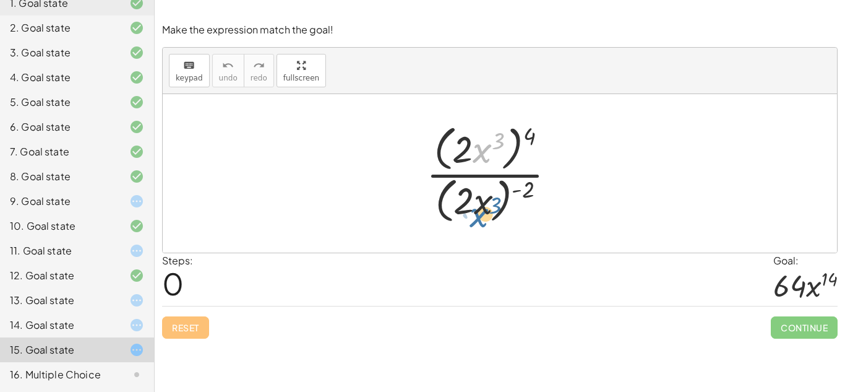
drag, startPoint x: 488, startPoint y: 134, endPoint x: 484, endPoint y: 192, distance: 58.9
click at [484, 192] on div at bounding box center [496, 173] width 152 height 106
drag, startPoint x: 466, startPoint y: 140, endPoint x: 472, endPoint y: 170, distance: 29.6
click at [472, 170] on div at bounding box center [496, 173] width 152 height 106
drag, startPoint x: 527, startPoint y: 134, endPoint x: 494, endPoint y: 140, distance: 33.3
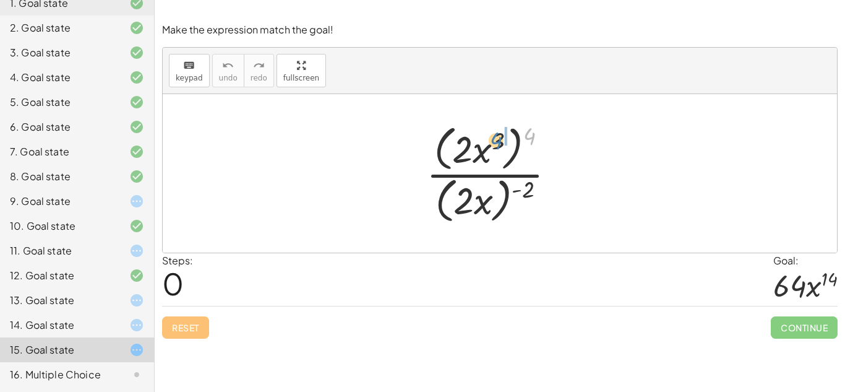
click at [494, 140] on div at bounding box center [496, 173] width 152 height 106
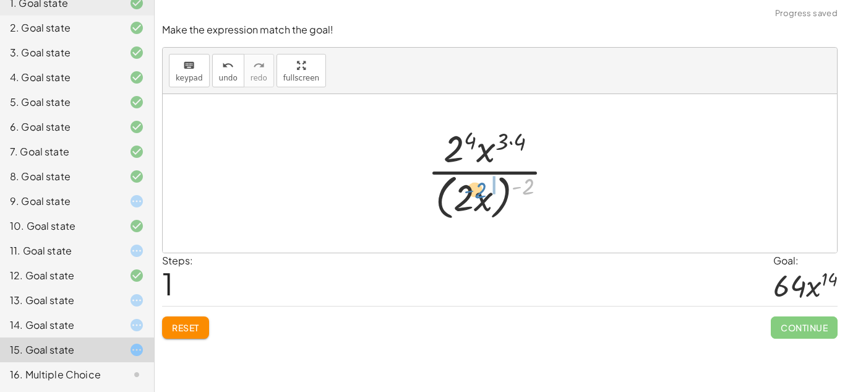
drag, startPoint x: 530, startPoint y: 182, endPoint x: 484, endPoint y: 186, distance: 46.6
click at [484, 186] on div at bounding box center [495, 172] width 148 height 101
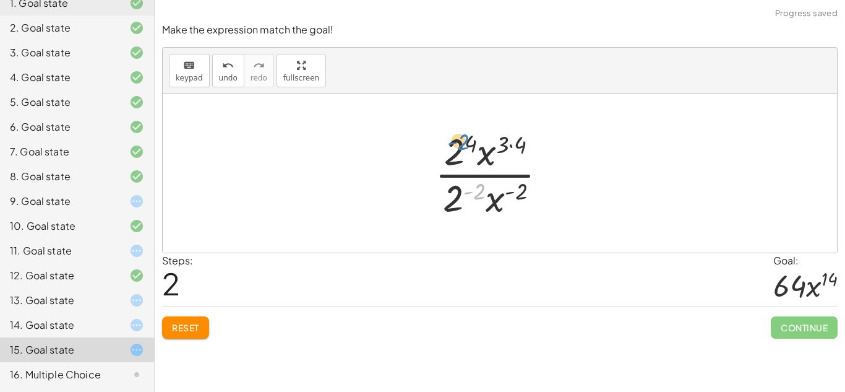
drag, startPoint x: 475, startPoint y: 192, endPoint x: 459, endPoint y: 144, distance: 50.9
click at [459, 144] on div at bounding box center [496, 173] width 134 height 95
drag, startPoint x: 453, startPoint y: 184, endPoint x: 453, endPoint y: 156, distance: 28.5
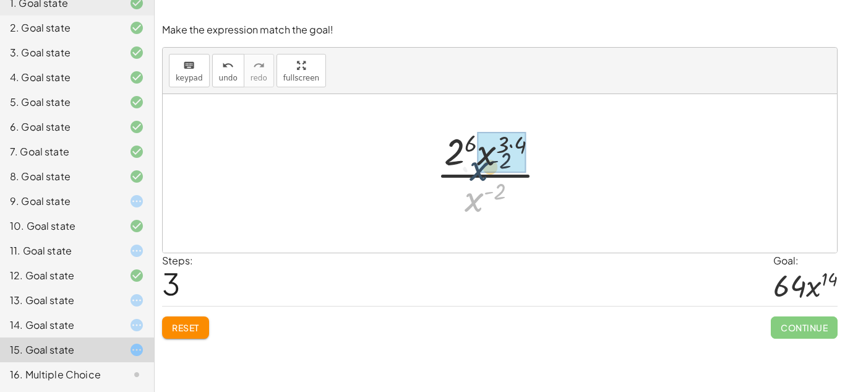
drag, startPoint x: 479, startPoint y: 196, endPoint x: 483, endPoint y: 168, distance: 28.2
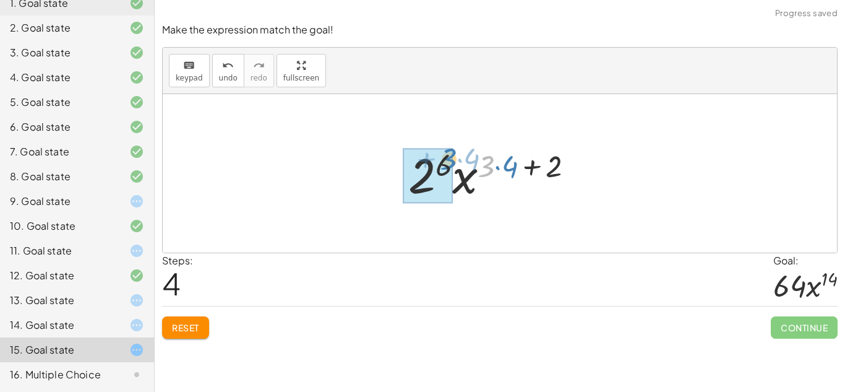
drag, startPoint x: 482, startPoint y: 170, endPoint x: 443, endPoint y: 163, distance: 39.6
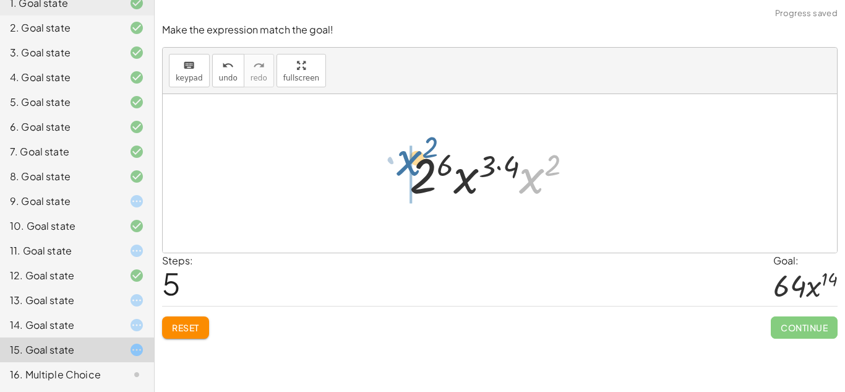
drag, startPoint x: 526, startPoint y: 174, endPoint x: 403, endPoint y: 157, distance: 124.3
click at [403, 157] on div at bounding box center [495, 174] width 185 height 64
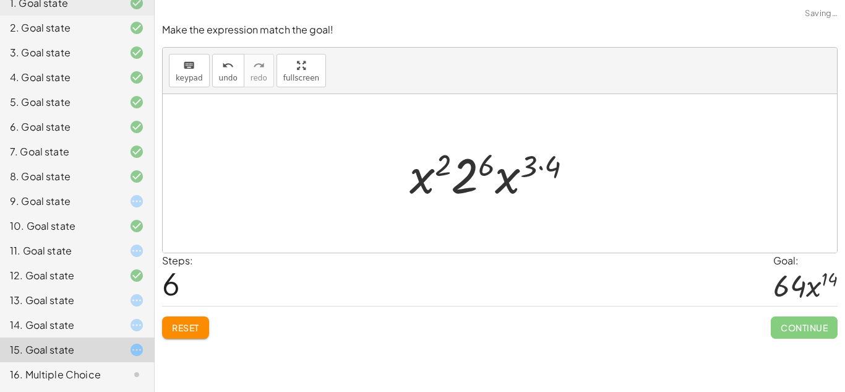
click at [458, 168] on div at bounding box center [495, 174] width 185 height 64
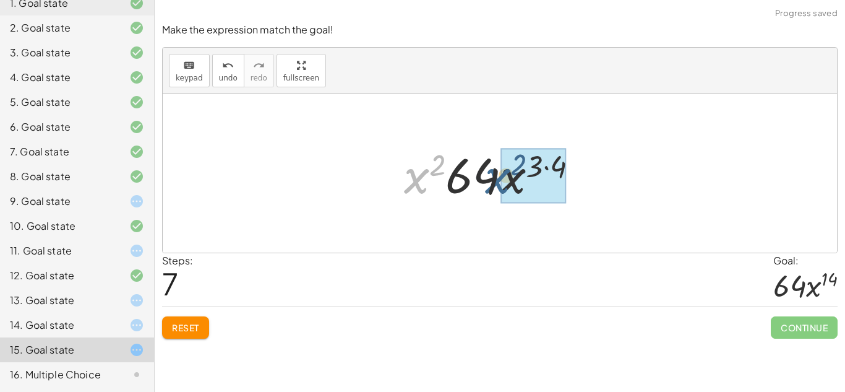
drag, startPoint x: 417, startPoint y: 176, endPoint x: 513, endPoint y: 174, distance: 96.5
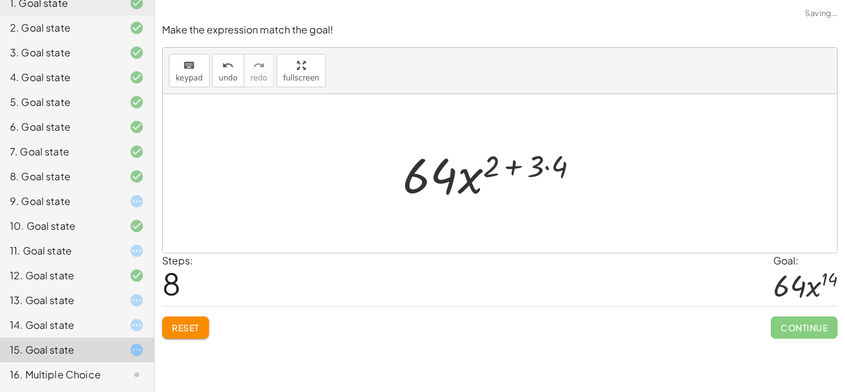
click at [513, 174] on div at bounding box center [496, 174] width 199 height 64
click at [462, 185] on div at bounding box center [496, 174] width 199 height 64
click at [545, 169] on div at bounding box center [496, 174] width 199 height 64
click at [545, 169] on div at bounding box center [495, 174] width 185 height 64
click at [523, 160] on div at bounding box center [495, 174] width 185 height 64
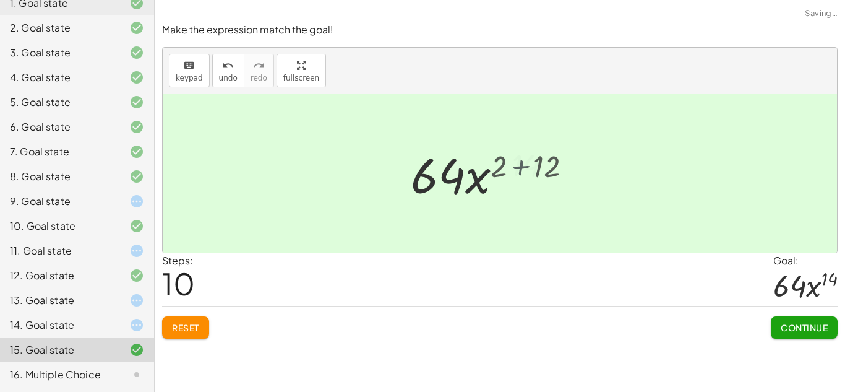
click at [523, 160] on div at bounding box center [496, 174] width 141 height 64
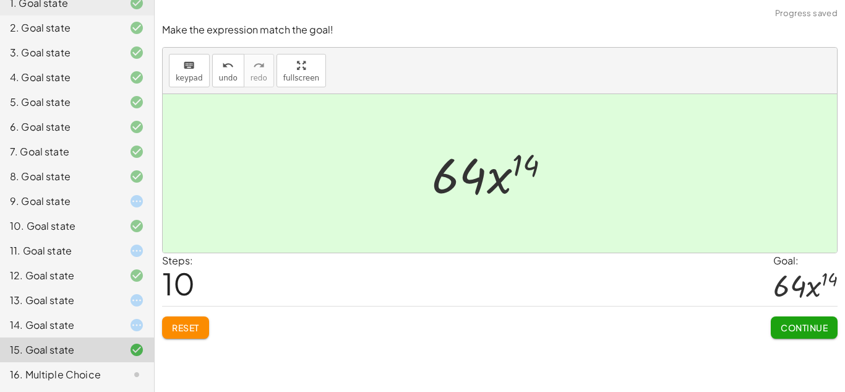
click at [809, 330] on span "Continue" at bounding box center [804, 327] width 47 height 11
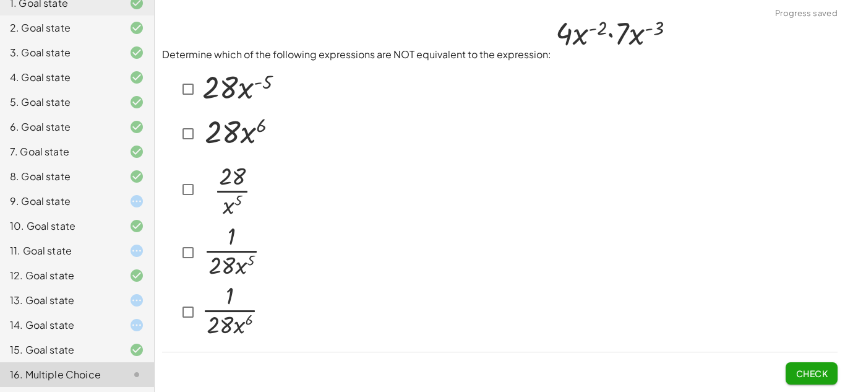
click at [207, 79] on img at bounding box center [237, 87] width 77 height 42
click at [824, 372] on span "Check" at bounding box center [812, 372] width 32 height 11
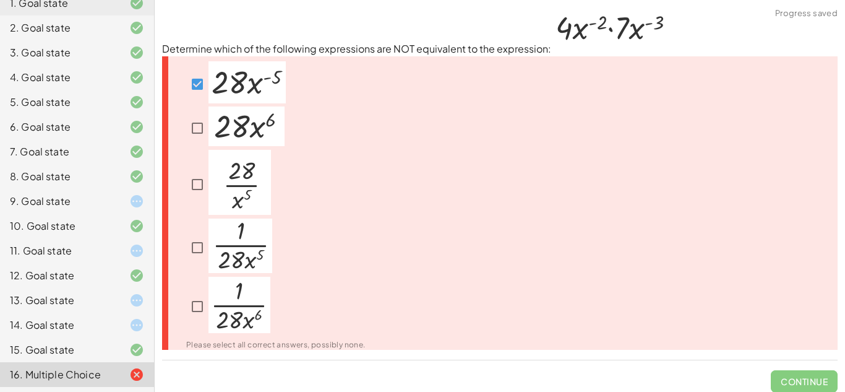
scroll to position [8, 0]
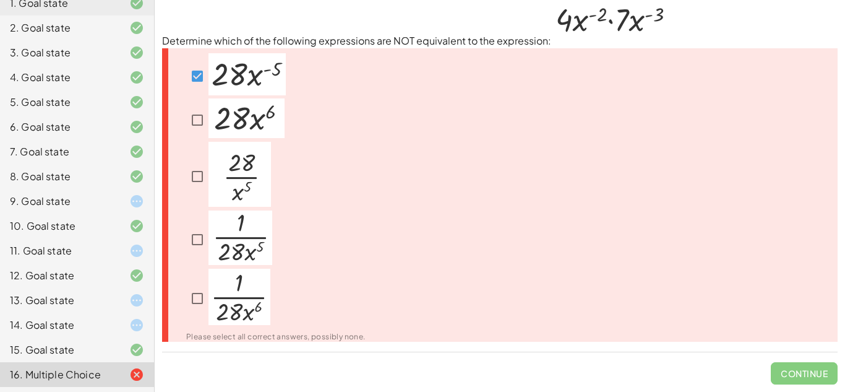
click at [202, 105] on div at bounding box center [235, 119] width 98 height 43
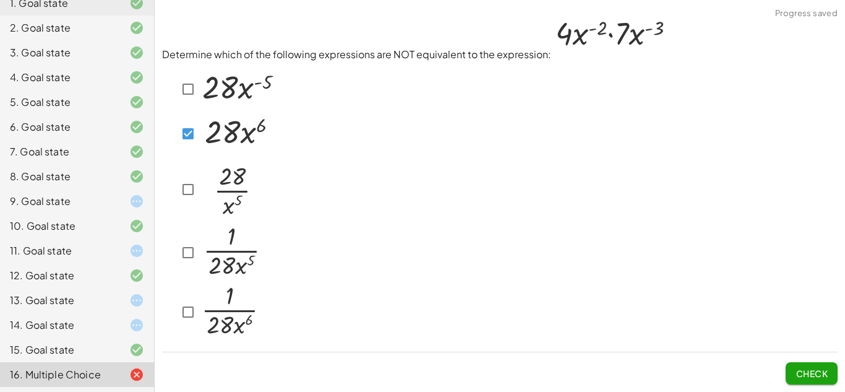
click at [827, 374] on span "Check" at bounding box center [812, 372] width 32 height 11
click at [209, 184] on img at bounding box center [230, 187] width 62 height 65
click at [820, 369] on span "Check" at bounding box center [812, 372] width 32 height 11
click at [199, 270] on img at bounding box center [231, 251] width 64 height 54
click at [796, 367] on span "Check" at bounding box center [812, 372] width 32 height 11
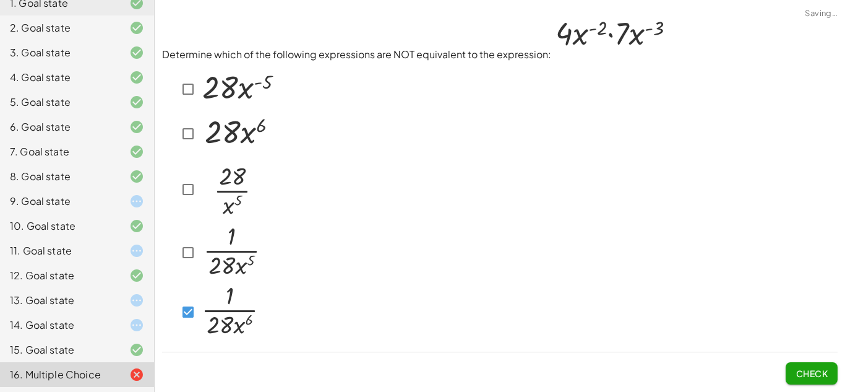
click at [791, 365] on button "Check" at bounding box center [812, 373] width 52 height 22
